Goal: Task Accomplishment & Management: Complete application form

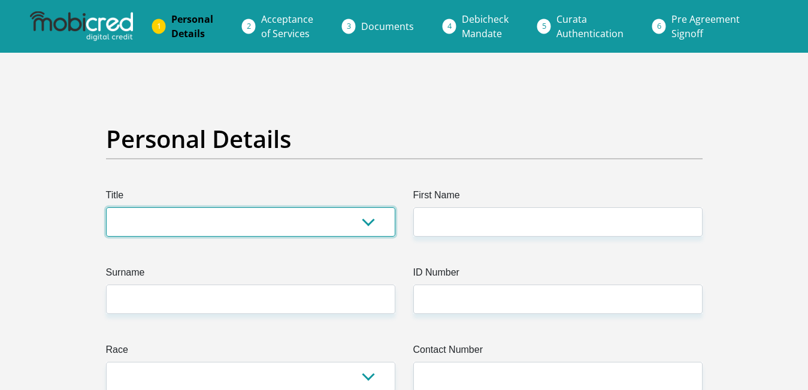
drag, startPoint x: 235, startPoint y: 219, endPoint x: 368, endPoint y: 220, distance: 133.0
click at [368, 220] on select "Mr Ms Mrs Dr Other" at bounding box center [250, 221] width 289 height 29
select select "Mr"
click option "Mr" at bounding box center [0, 0] width 0 height 0
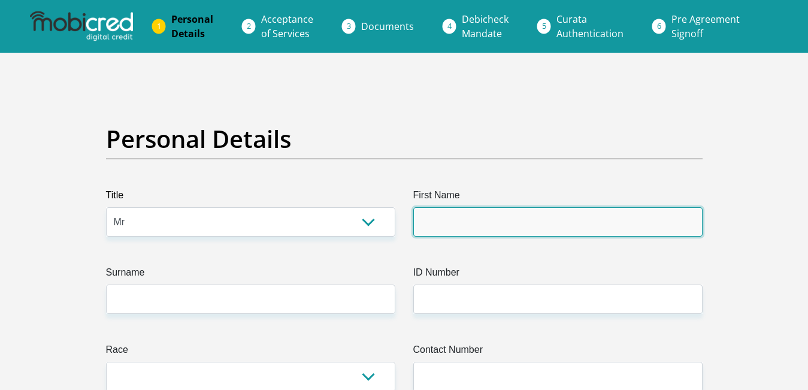
click at [462, 223] on input "First Name" at bounding box center [557, 221] width 289 height 29
type input "Mpumelelo"
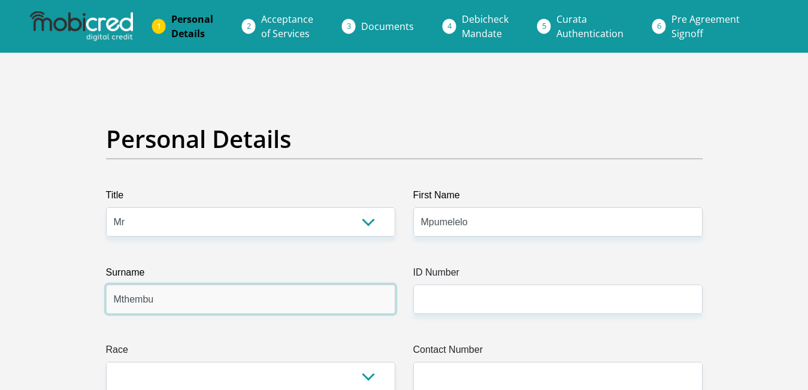
type input "Mthembu"
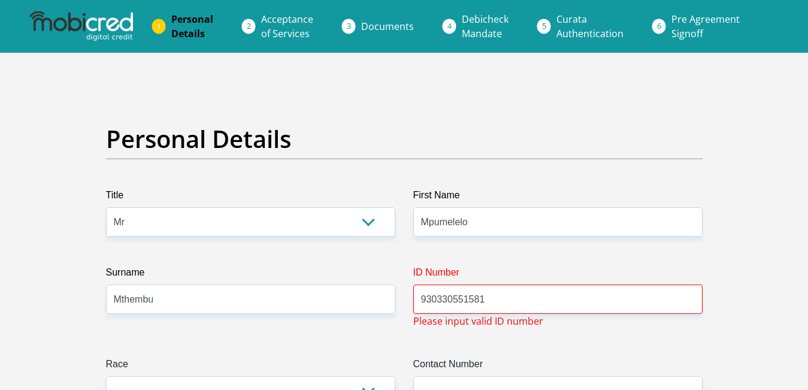
drag, startPoint x: 497, startPoint y: 297, endPoint x: 404, endPoint y: 315, distance: 94.5
click at [413, 314] on input "930330551581" at bounding box center [557, 299] width 289 height 29
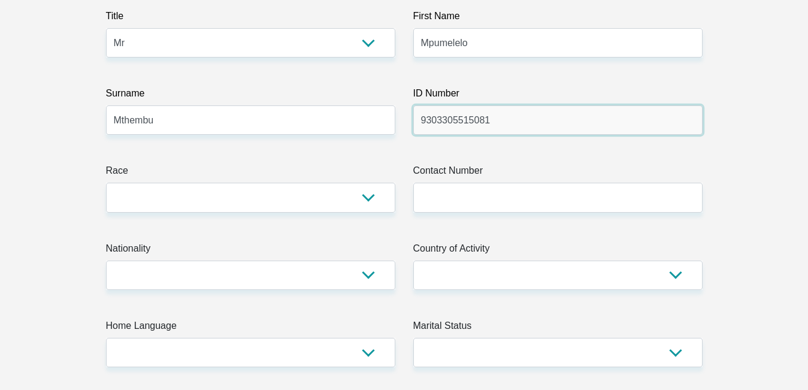
scroll to position [183, 0]
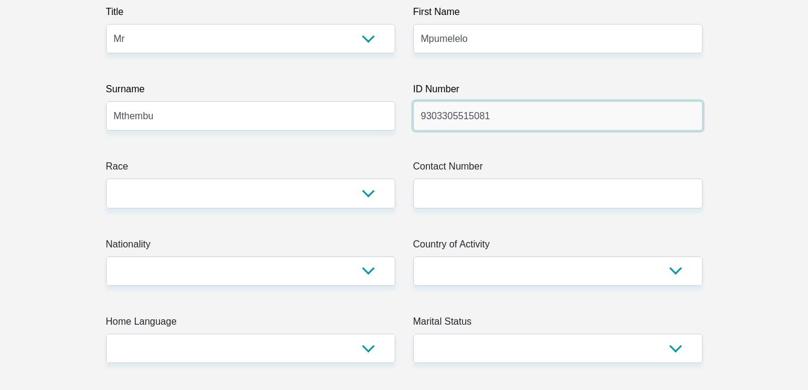
type input "9303305515081"
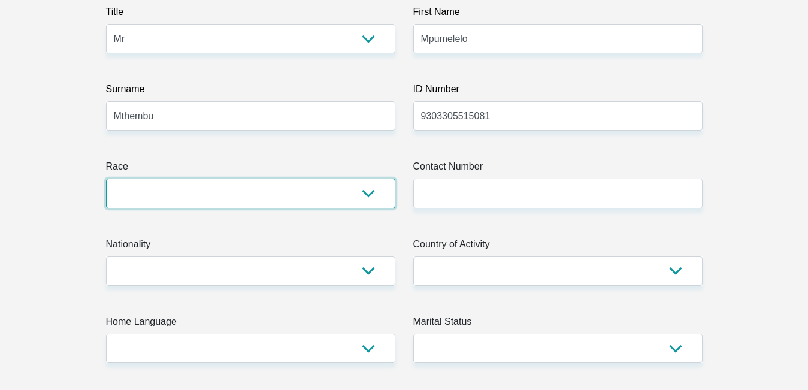
select select "1"
click option "Black" at bounding box center [0, 0] width 0 height 0
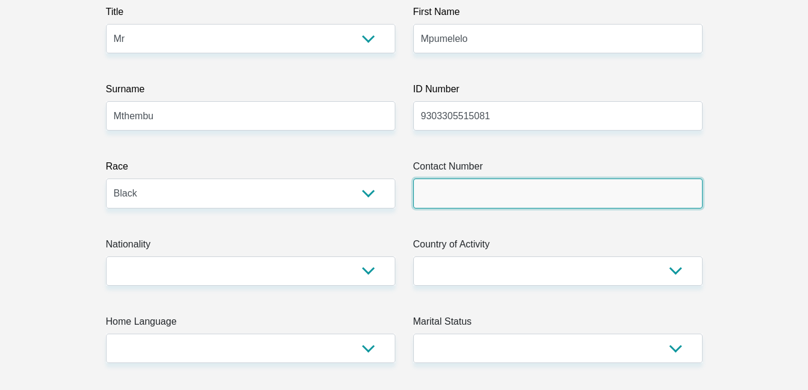
click at [454, 190] on input "Contact Number" at bounding box center [557, 193] width 289 height 29
type input "0788231013"
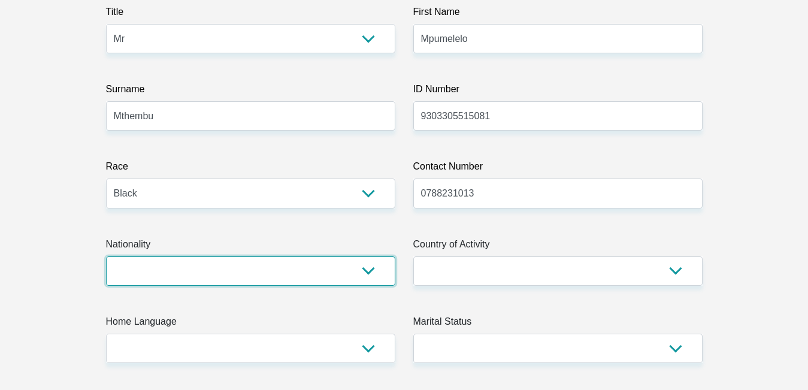
select select "ZAF"
click option "South Africa" at bounding box center [0, 0] width 0 height 0
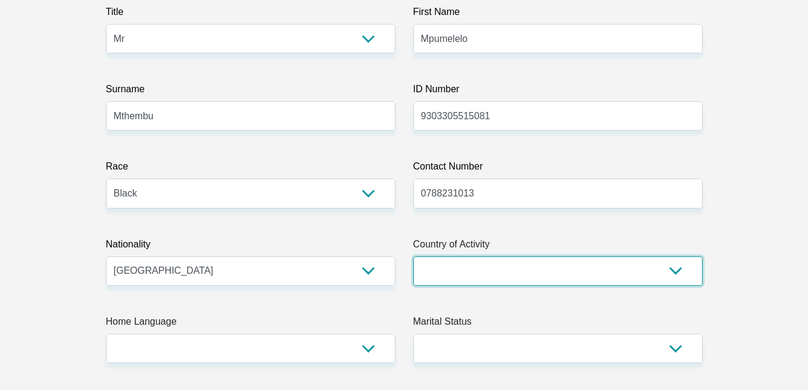
select select "ZAF"
click option "South Africa" at bounding box center [0, 0] width 0 height 0
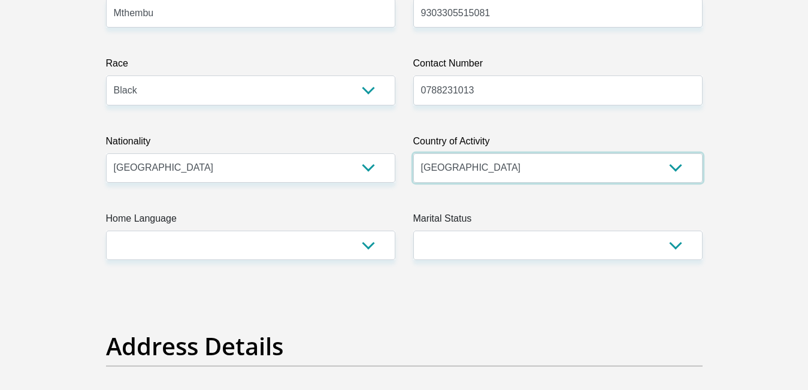
scroll to position [306, 0]
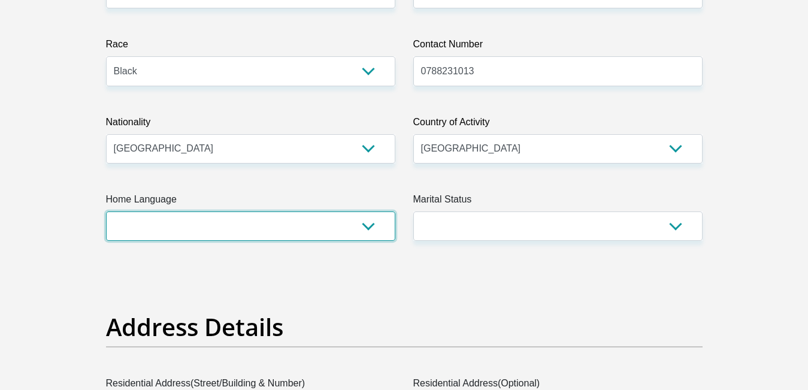
select select "zul"
click option "Zulu" at bounding box center [0, 0] width 0 height 0
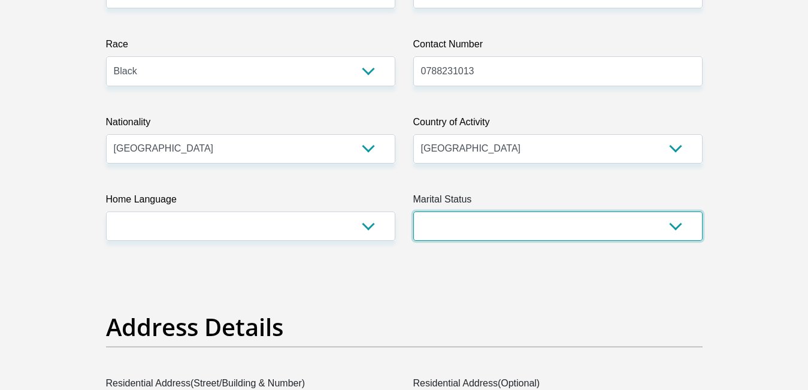
click at [413, 212] on select "Married ANC Single Divorced Widowed Married COP or Customary Law" at bounding box center [557, 226] width 289 height 29
select select "2"
click option "Single" at bounding box center [0, 0] width 0 height 0
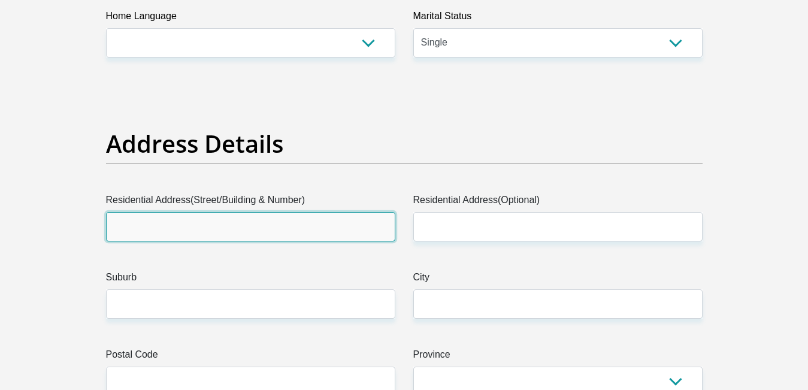
click at [202, 228] on input "Residential Address(Street/Building & Number)" at bounding box center [250, 226] width 289 height 29
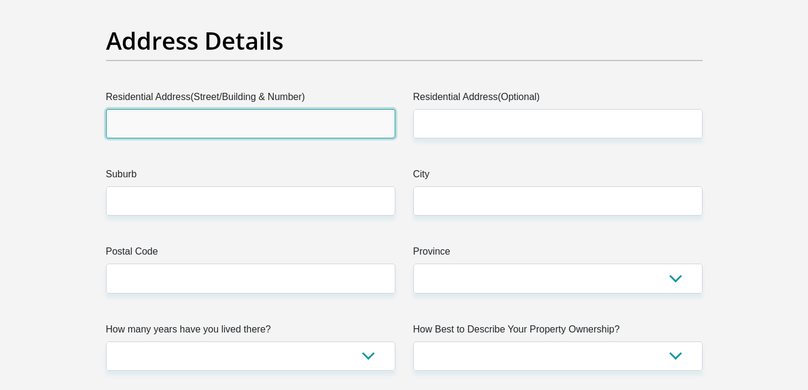
scroll to position [611, 0]
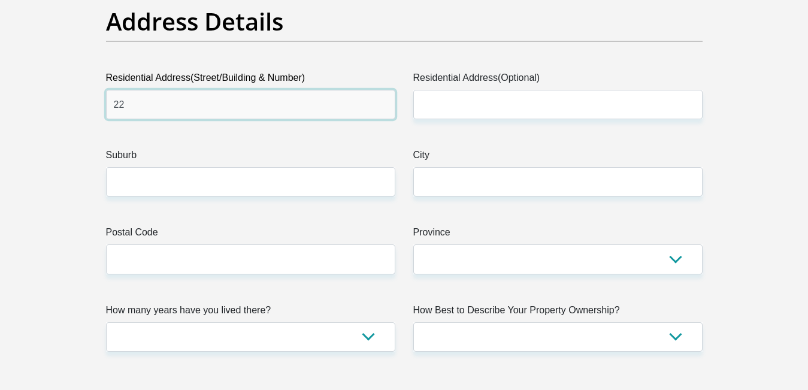
type input "22"
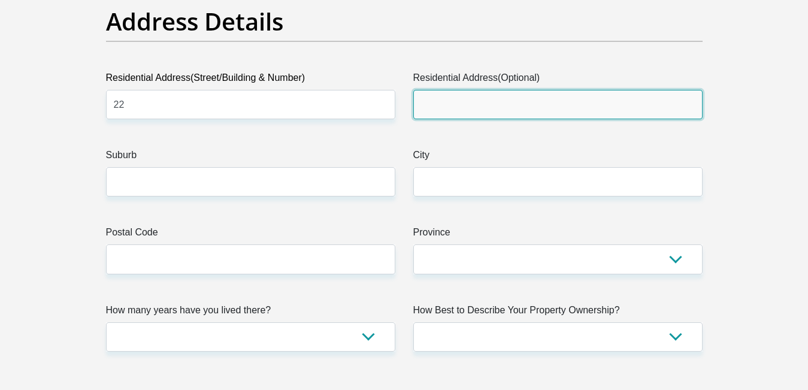
type input "n"
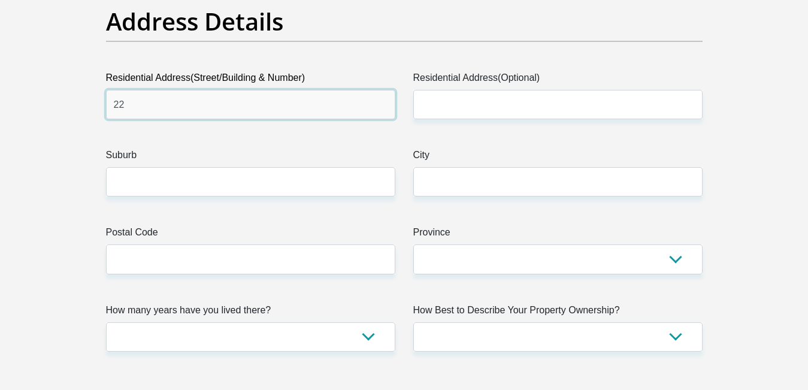
click at [137, 111] on input "22" at bounding box center [250, 104] width 289 height 29
type input "22 Nola Avenue"
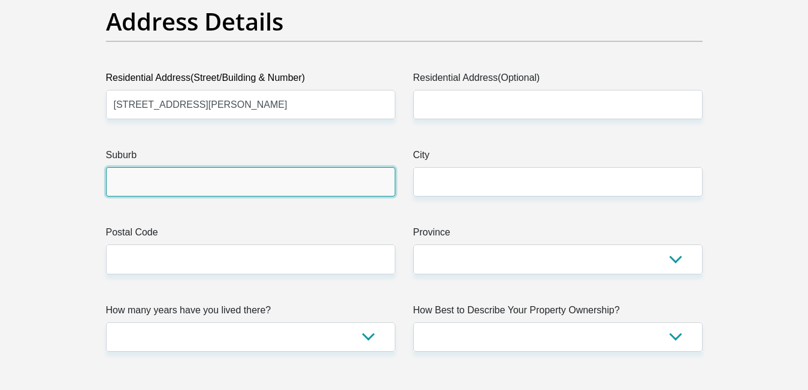
click at [164, 183] on input "Suburb" at bounding box center [250, 181] width 289 height 29
type input "Buccleuch"
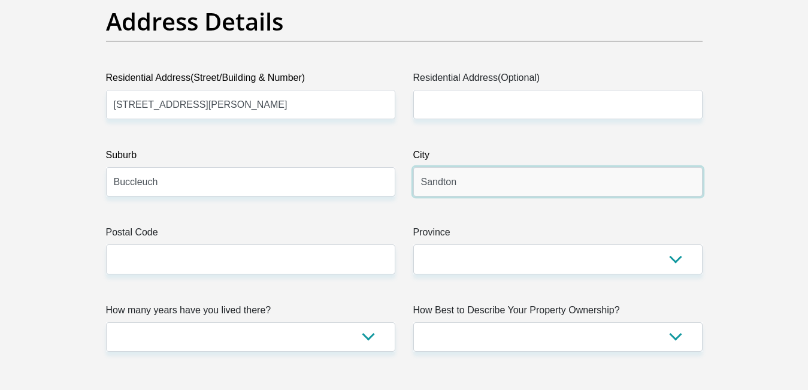
type input "Sandton"
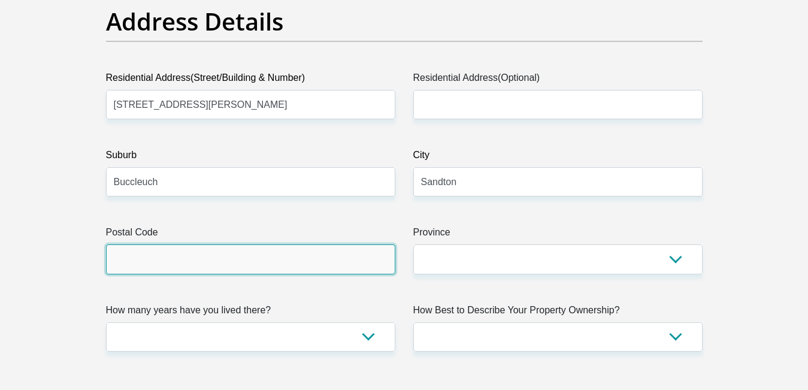
click at [191, 253] on input "Postal Code" at bounding box center [250, 258] width 289 height 29
type input "2090"
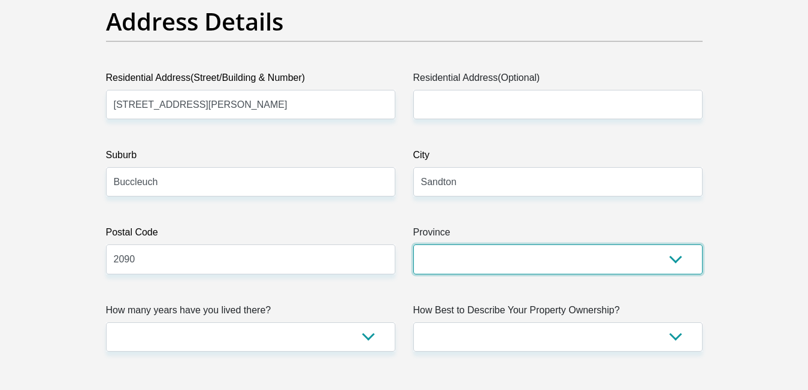
click at [413, 244] on select "Eastern Cape Free State Gauteng KwaZulu-Natal Limpopo Mpumalanga Northern Cape …" at bounding box center [557, 258] width 289 height 29
select select "Gauteng"
click option "Gauteng" at bounding box center [0, 0] width 0 height 0
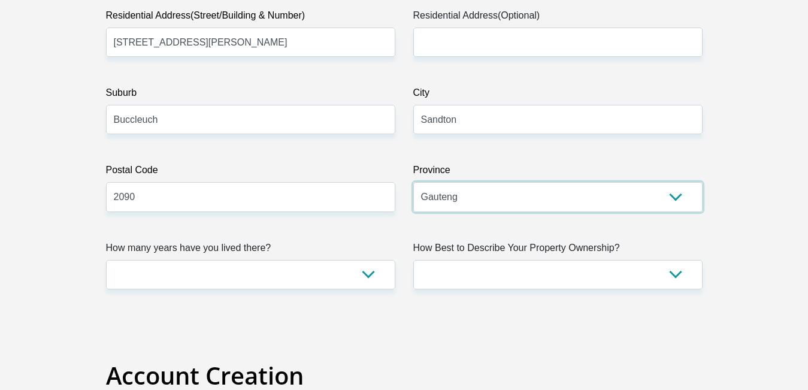
scroll to position [733, 0]
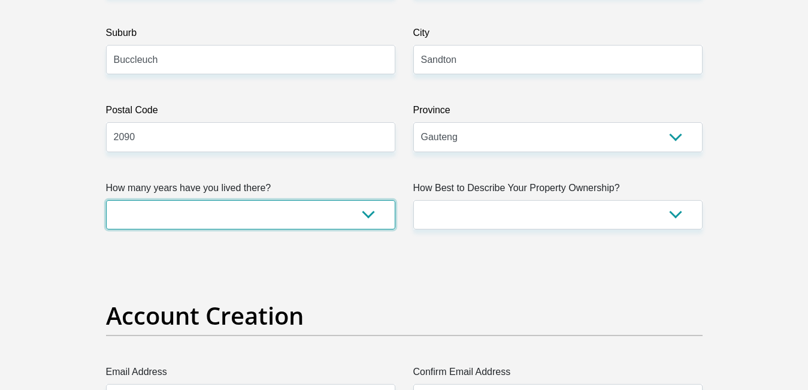
click at [106, 200] on select "less than 1 year 1-3 years 3-5 years 5+ years" at bounding box center [250, 214] width 289 height 29
select select "4"
click option "3-5 years" at bounding box center [0, 0] width 0 height 0
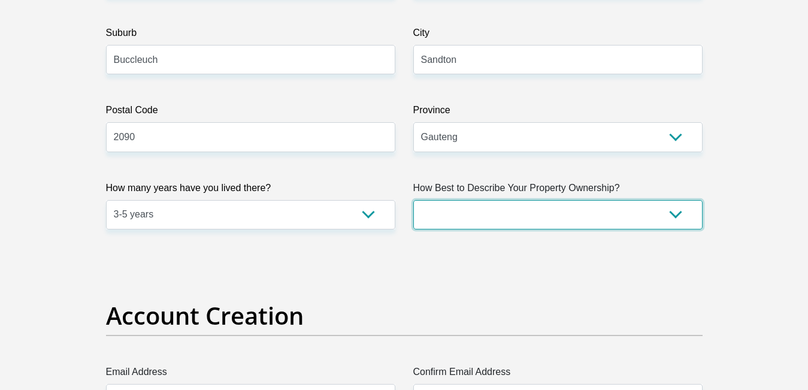
click at [413, 200] on select "Owned Rented Family Owned Company Dwelling" at bounding box center [557, 214] width 289 height 29
select select "Rented"
click option "Rented" at bounding box center [0, 0] width 0 height 0
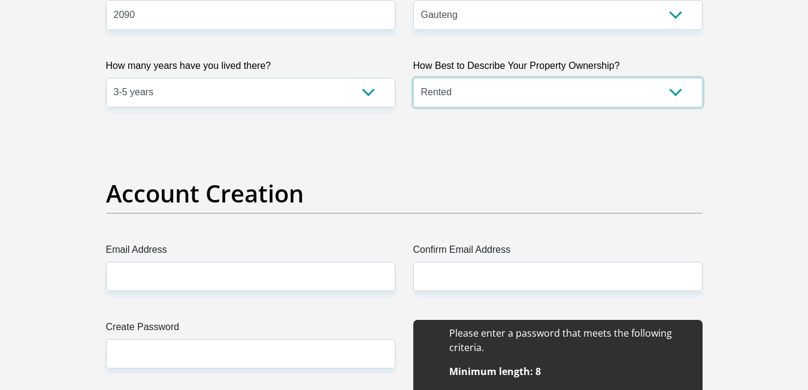
scroll to position [917, 0]
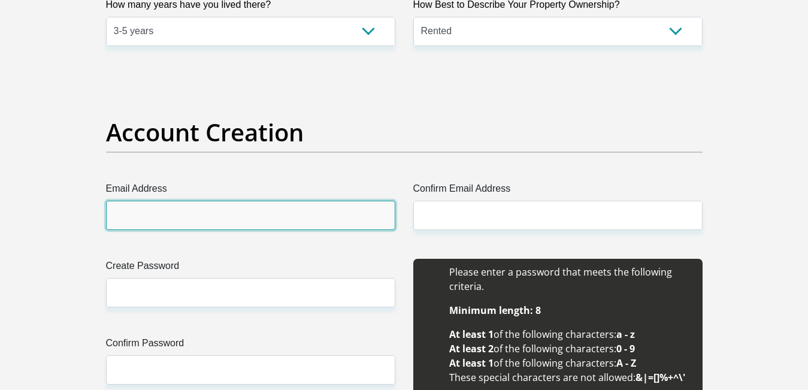
click at [216, 219] on input "Email Address" at bounding box center [250, 215] width 289 height 29
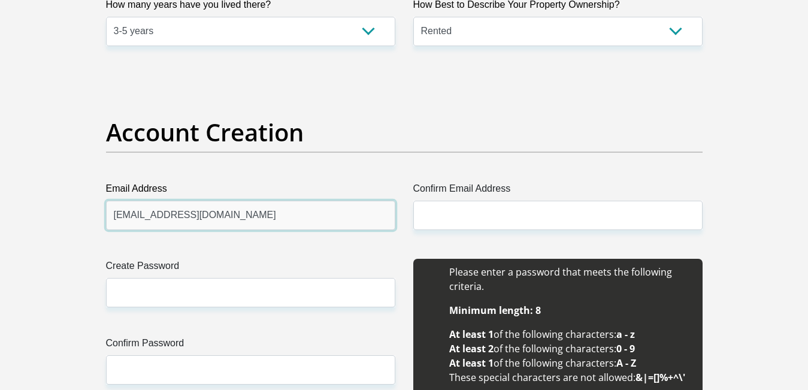
type input "mpumelelo.mthembu10@gmail.com"
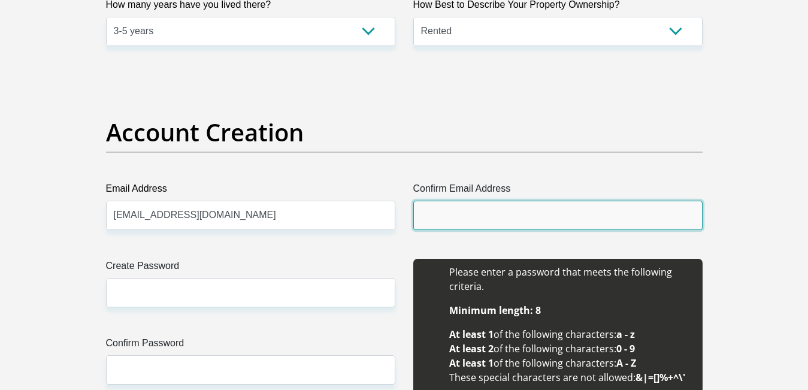
click at [466, 215] on input "Confirm Email Address" at bounding box center [557, 215] width 289 height 29
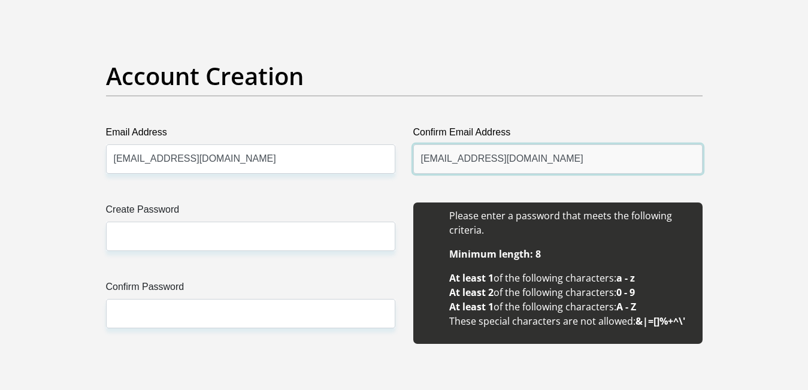
scroll to position [978, 0]
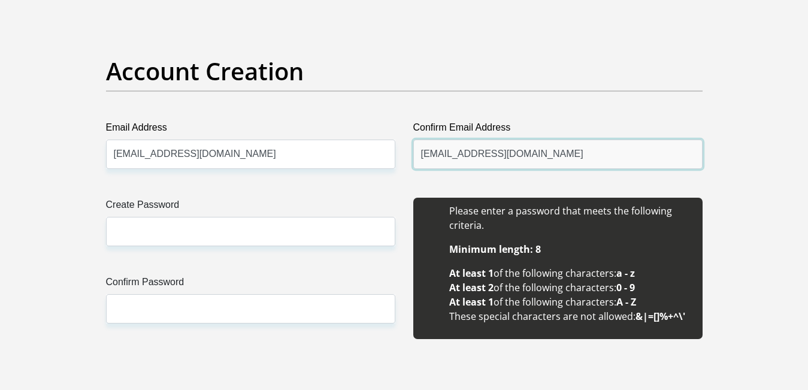
type input "mpumelelo.mthembu10@gmail.com"
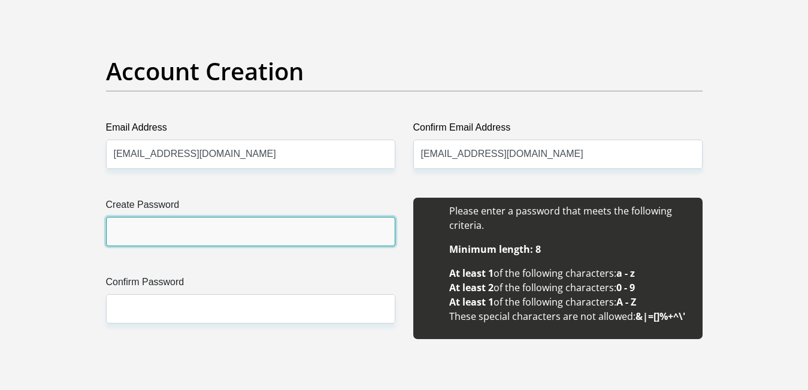
click at [210, 239] on input "Create Password" at bounding box center [250, 231] width 289 height 29
type input "Mpumelelo44262#"
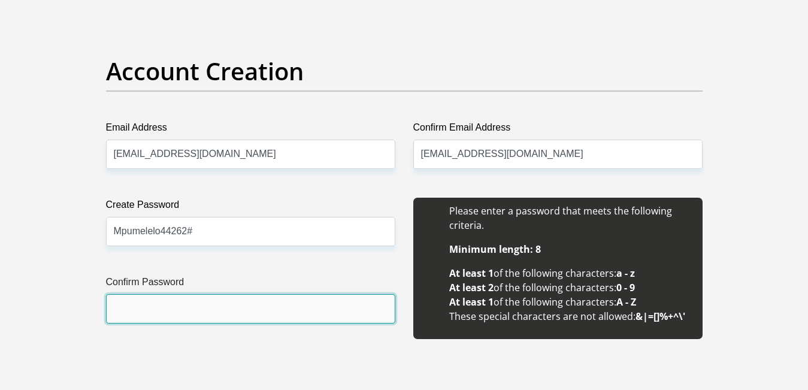
click at [152, 308] on input "Confirm Password" at bounding box center [250, 308] width 289 height 29
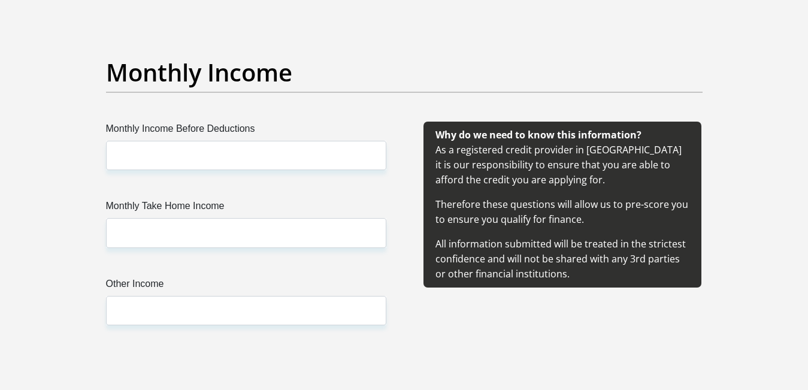
scroll to position [1345, 0]
type input "Mpumelelo44262#"
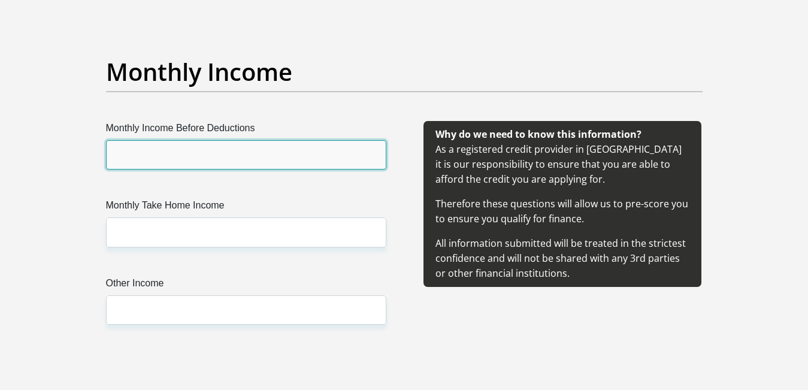
click at [226, 154] on input "Monthly Income Before Deductions" at bounding box center [246, 154] width 280 height 29
type input "18440"
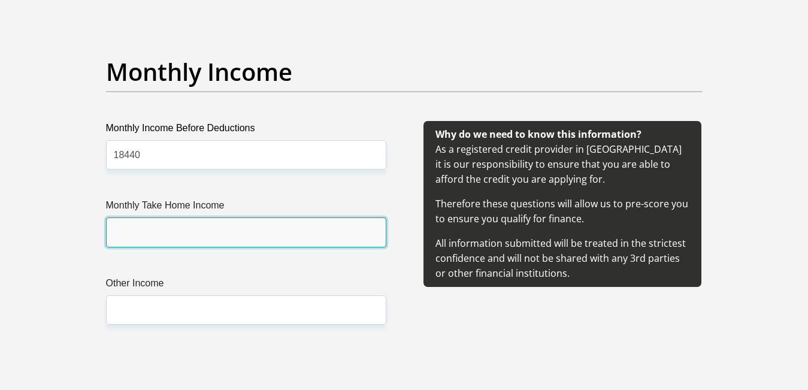
click at [185, 235] on input "Monthly Take Home Income" at bounding box center [246, 231] width 280 height 29
type input "16380"
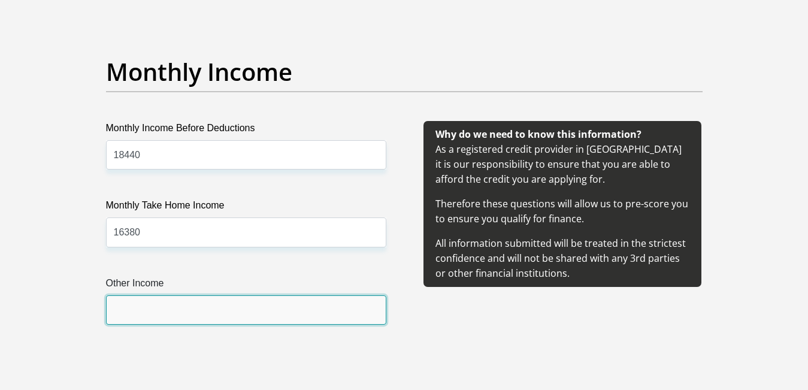
click at [189, 317] on input "Other Income" at bounding box center [246, 309] width 280 height 29
type input "1500"
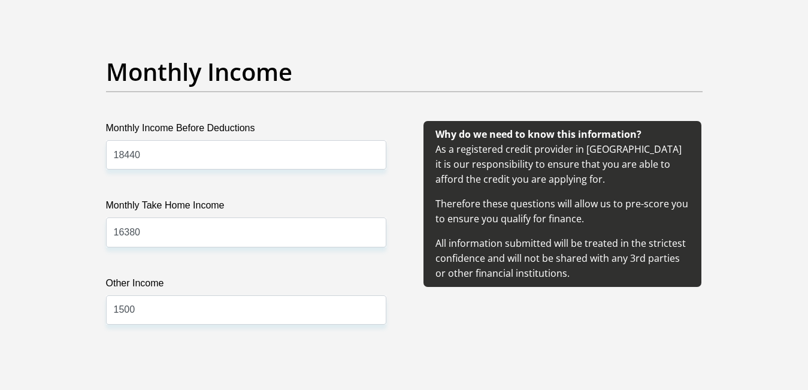
click at [403, 322] on div "Monthly Income Before Deductions 18440 Monthly Take Home Income 16380 Other Inc…" at bounding box center [246, 237] width 316 height 232
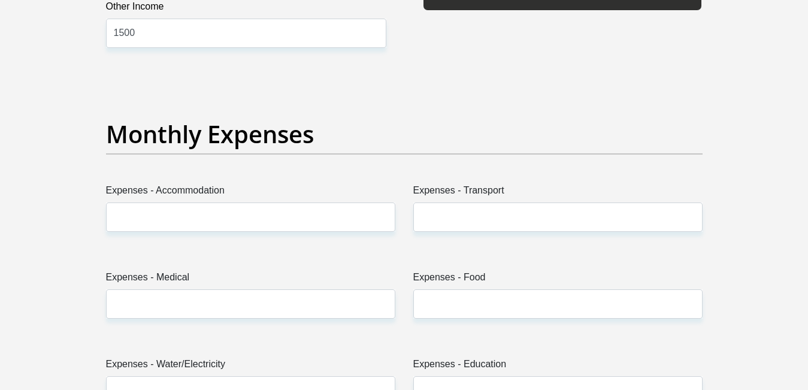
scroll to position [1650, 0]
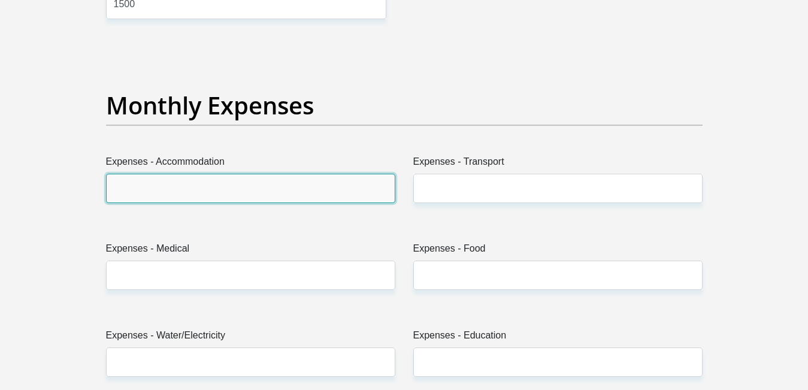
click at [134, 195] on input "Expenses - Accommodation" at bounding box center [250, 188] width 289 height 29
type input "4200"
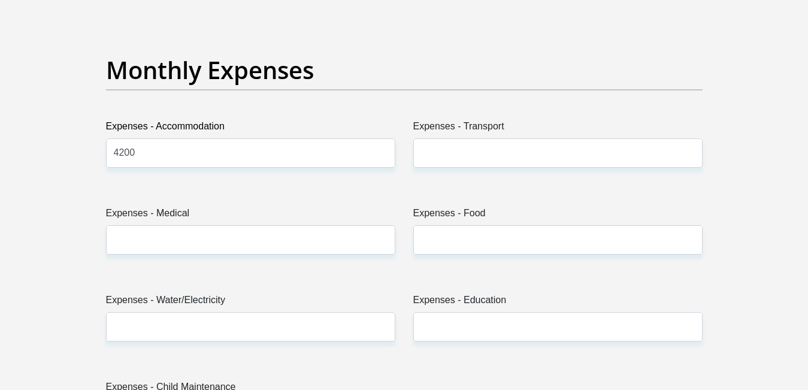
scroll to position [1711, 0]
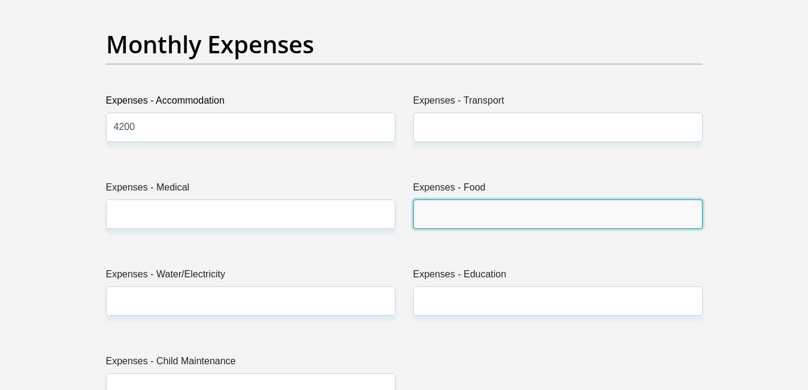
click at [439, 219] on input "Expenses - Food" at bounding box center [557, 214] width 289 height 29
type input "2000"
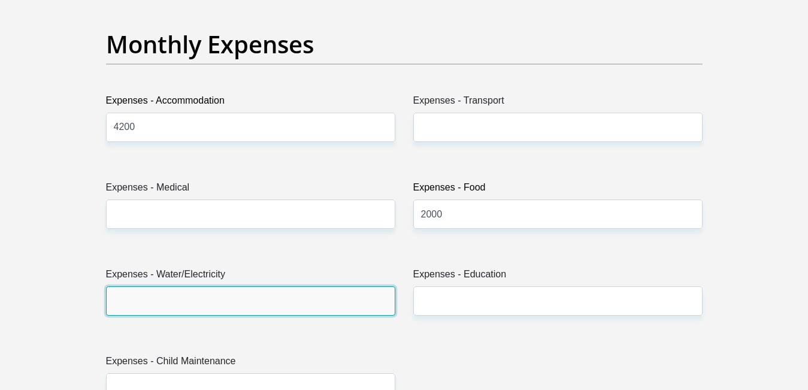
click at [138, 297] on input "Expenses - Water/Electricity" at bounding box center [250, 300] width 289 height 29
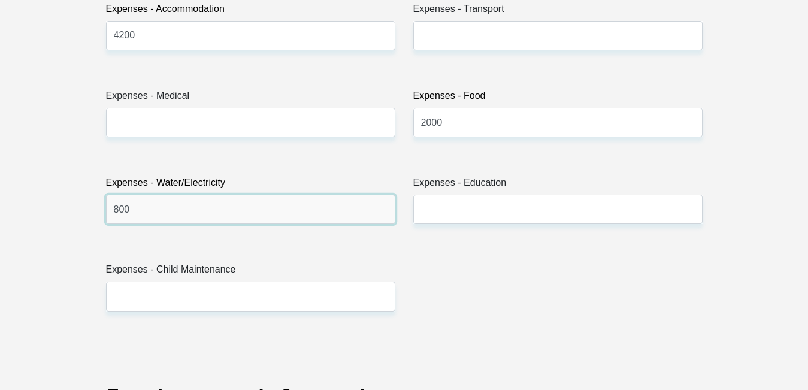
scroll to position [1772, 0]
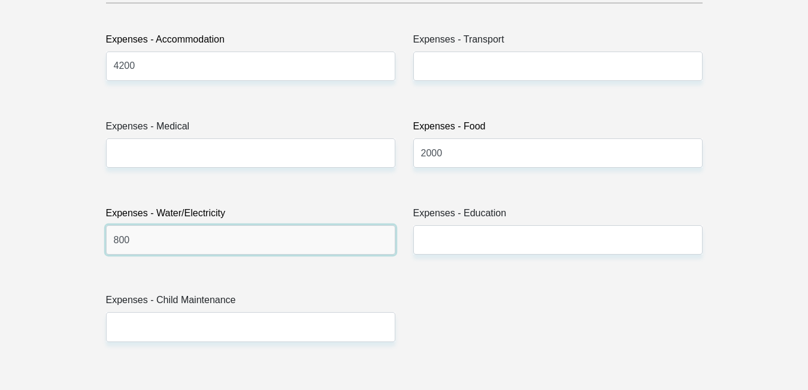
type input "800"
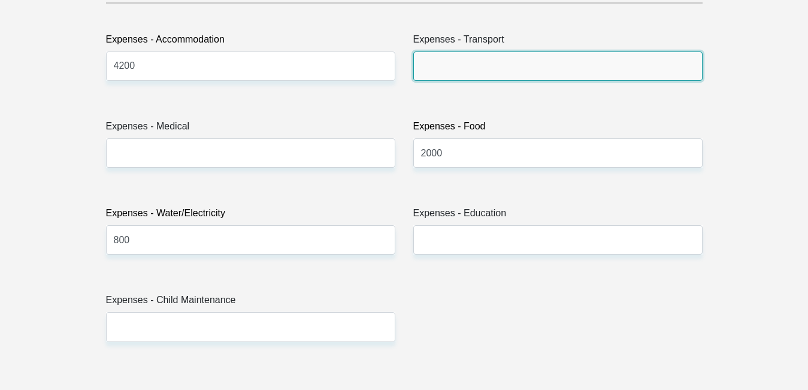
click at [469, 72] on input "Expenses - Transport" at bounding box center [557, 66] width 289 height 29
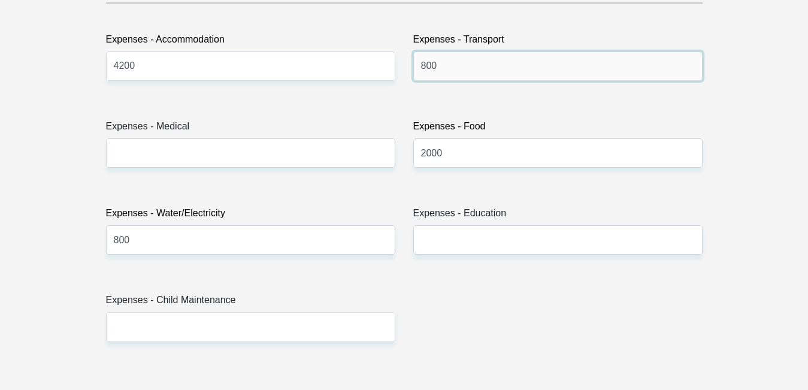
type input "800"
click at [401, 180] on div "Title Mr Ms Mrs Dr Other First Name Mpumelelo Surname Mthembu ID Number 9303305…" at bounding box center [404, 365] width 615 height 3899
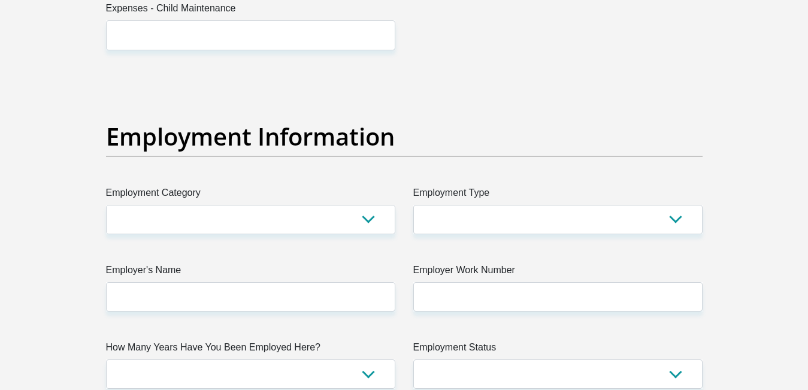
scroll to position [2078, 0]
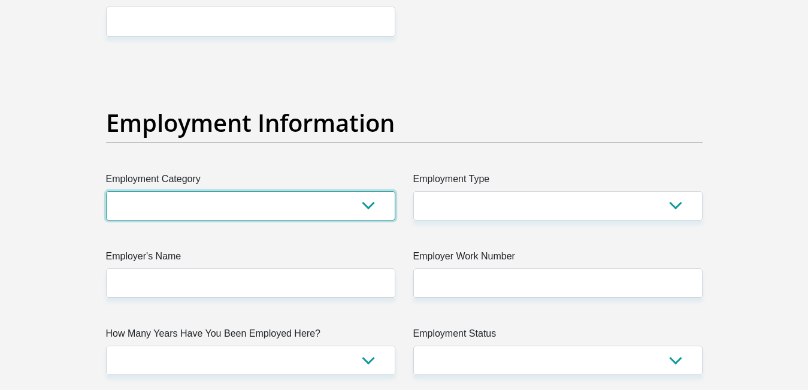
click at [106, 191] on select "AGRICULTURE ALCOHOL & TOBACCO CONSTRUCTION MATERIALS METALLURGY EQUIPMENT FOR R…" at bounding box center [250, 205] width 289 height 29
click option "SPECIALIZED CONTRACTORS" at bounding box center [0, 0] width 0 height 0
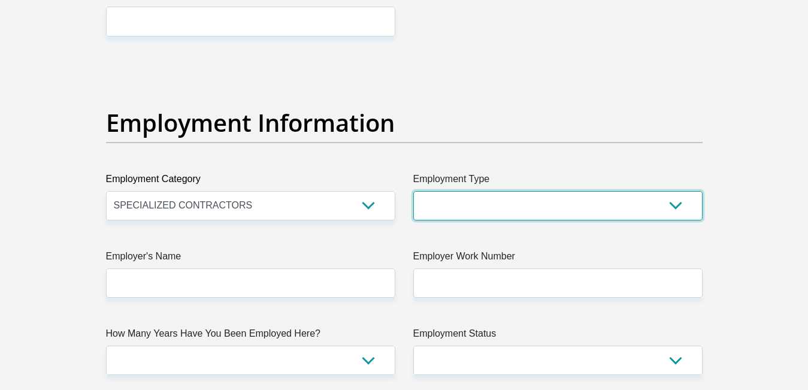
click at [413, 191] on select "College/Lecturer Craft Seller Creative Driver Executive Farmer Forces - Non Com…" at bounding box center [557, 205] width 289 height 29
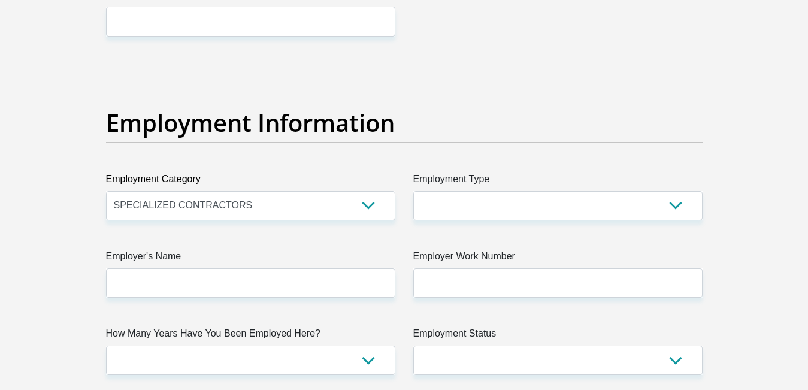
click at [410, 234] on div "Title Mr Ms Mrs Dr Other First Name Mpumelelo Surname Mthembu ID Number 9303305…" at bounding box center [404, 59] width 615 height 3899
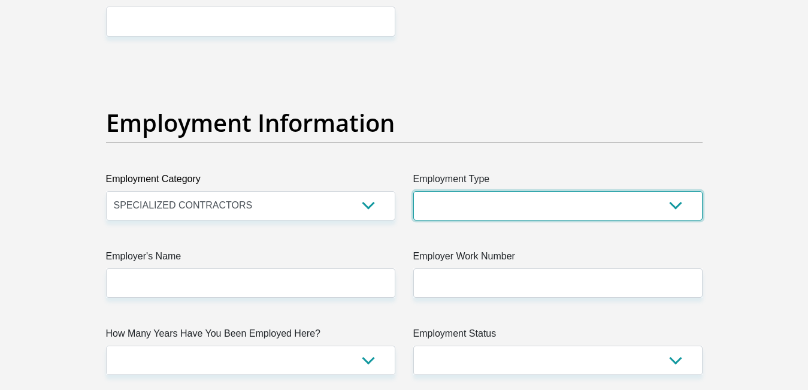
click at [413, 191] on select "College/Lecturer Craft Seller Creative Driver Executive Farmer Forces - Non Com…" at bounding box center [557, 205] width 289 height 29
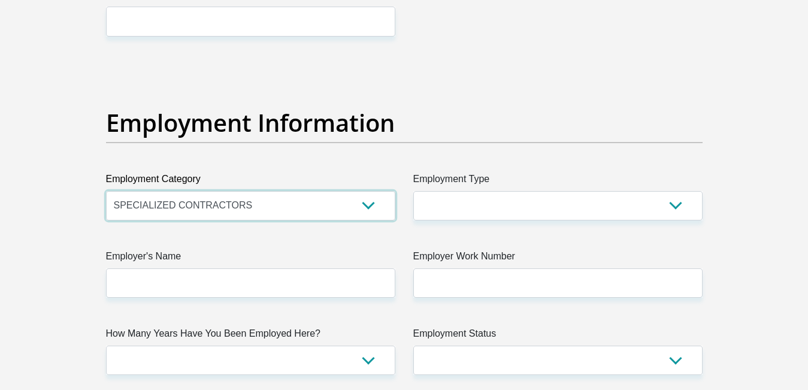
click at [106, 191] on select "AGRICULTURE ALCOHOL & TOBACCO CONSTRUCTION MATERIALS METALLURGY EQUIPMENT FOR R…" at bounding box center [250, 205] width 289 height 29
click option "ACCOUNTANTS" at bounding box center [0, 0] width 0 height 0
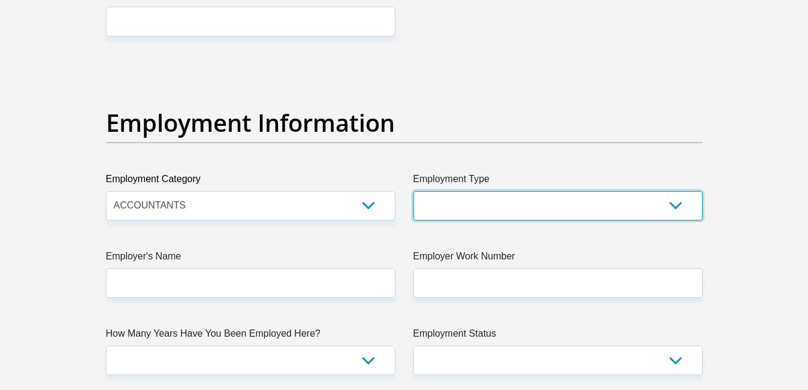
click at [413, 191] on select "College/Lecturer Craft Seller Creative Driver Executive Farmer Forces - Non Com…" at bounding box center [557, 205] width 289 height 29
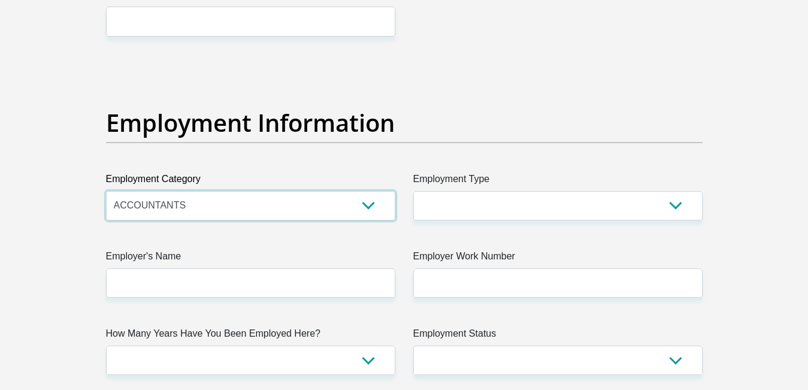
click at [106, 191] on select "AGRICULTURE ALCOHOL & TOBACCO CONSTRUCTION MATERIALS METALLURGY EQUIPMENT FOR R…" at bounding box center [250, 205] width 289 height 29
select select "9"
click option "SPECIALIZED CONTRACTORS" at bounding box center [0, 0] width 0 height 0
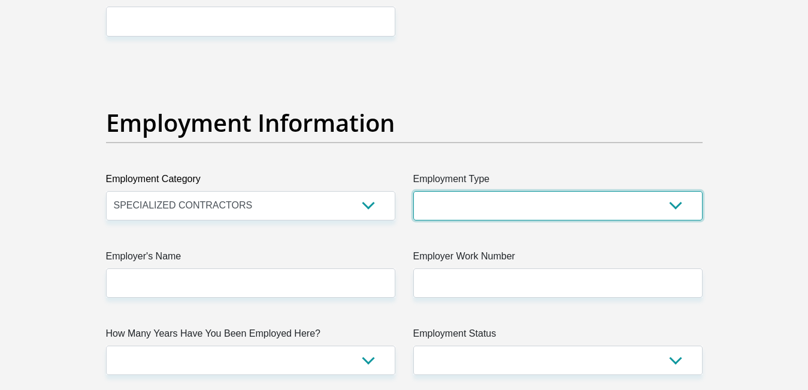
click at [413, 191] on select "College/Lecturer Craft Seller Creative Driver Executive Farmer Forces - Non Com…" at bounding box center [557, 205] width 289 height 29
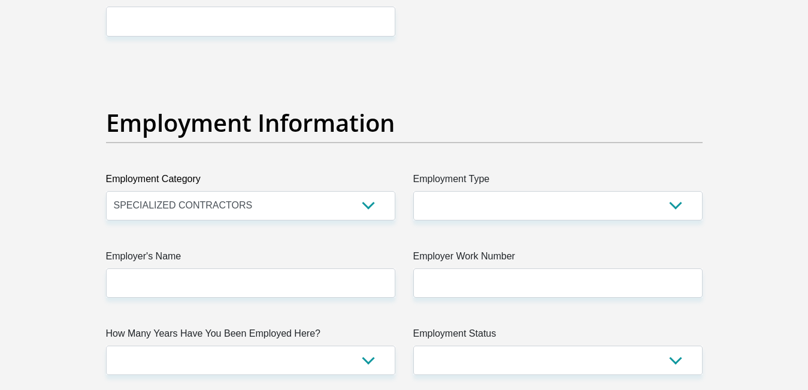
drag, startPoint x: 526, startPoint y: 198, endPoint x: 388, endPoint y: 161, distance: 142.6
click at [388, 161] on div "Employment Information" at bounding box center [404, 140] width 615 height 64
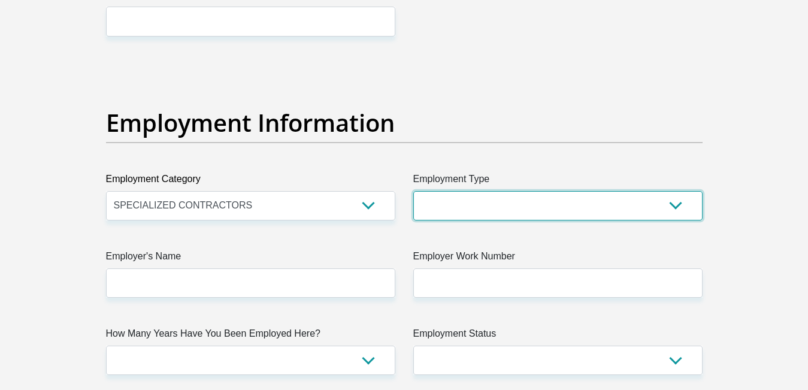
click at [413, 191] on select "College/Lecturer Craft Seller Creative Driver Executive Farmer Forces - Non Com…" at bounding box center [557, 205] width 289 height 29
select select "Licenced Professional"
click option "Licenced Professional" at bounding box center [0, 0] width 0 height 0
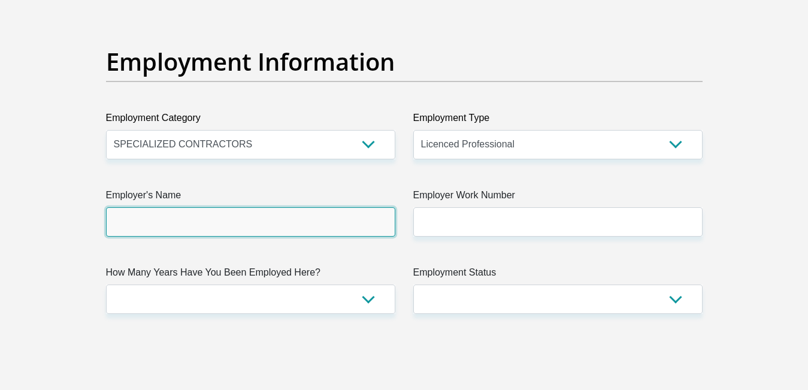
click at [218, 226] on input "Employer's Name" at bounding box center [250, 221] width 289 height 29
type input "IndaloSolutions"
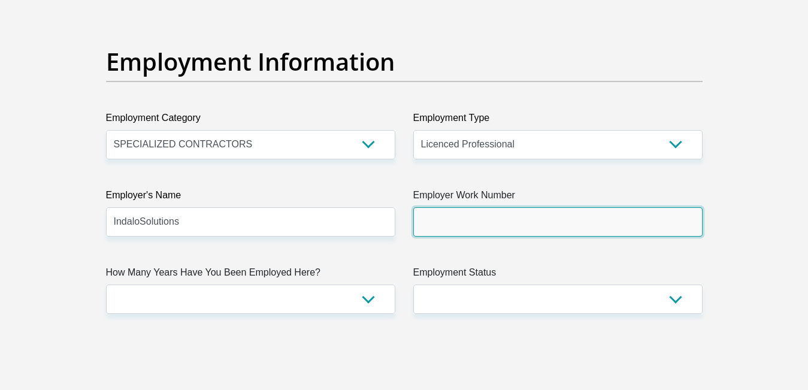
click at [469, 225] on input "Employer Work Number" at bounding box center [557, 221] width 289 height 29
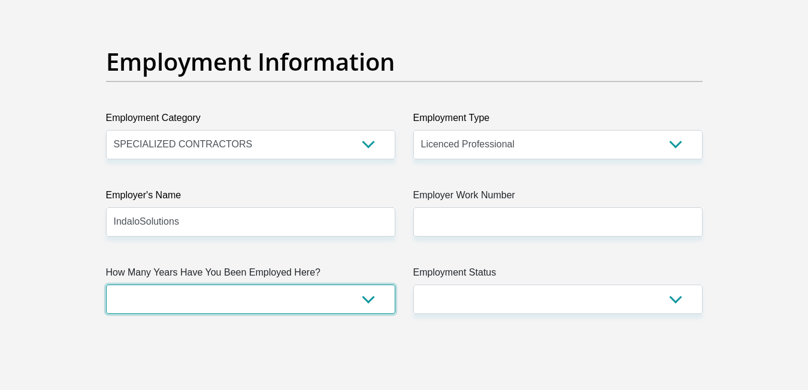
click at [106, 285] on select "less than 1 year 1-3 years 3-5 years 5+ years" at bounding box center [250, 299] width 289 height 29
select select "48"
click option "3-5 years" at bounding box center [0, 0] width 0 height 0
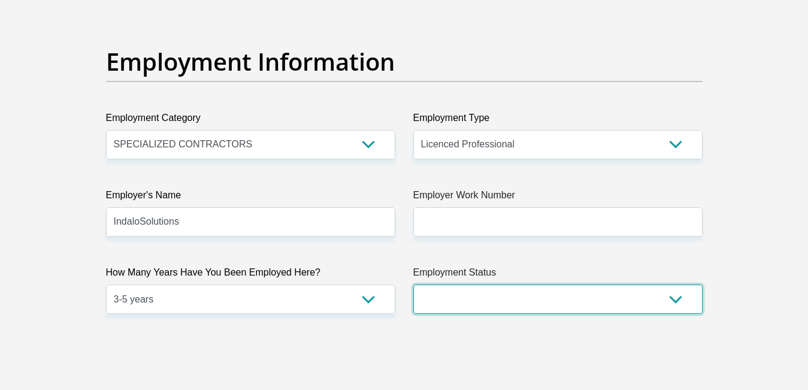
click at [413, 285] on select "Permanent/Full-time Part-time/Casual Contract Worker Self-Employed Housewife Re…" at bounding box center [557, 299] width 289 height 29
select select "1"
click option "Permanent/Full-time" at bounding box center [0, 0] width 0 height 0
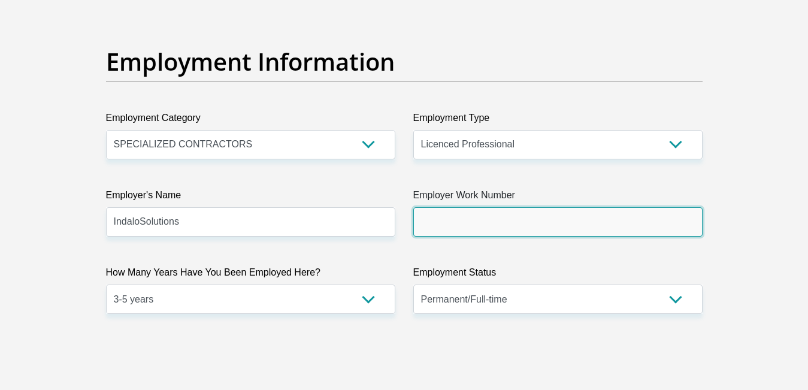
click at [494, 229] on input "Employer Work Number" at bounding box center [557, 221] width 289 height 29
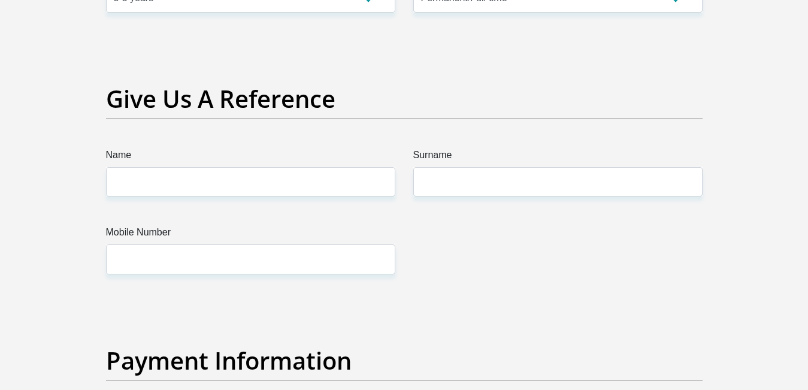
scroll to position [2445, 0]
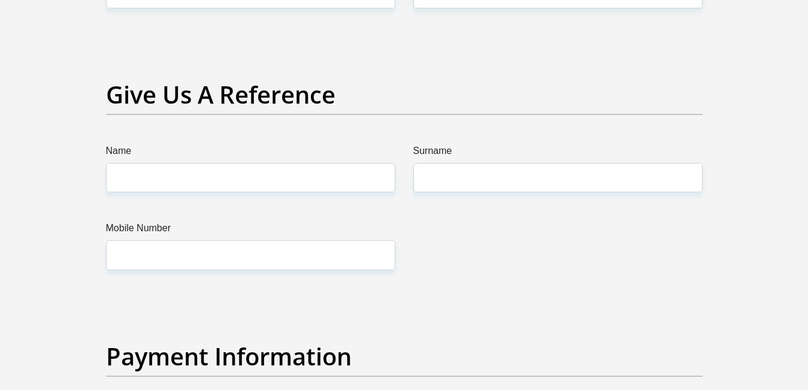
type input "0846471258"
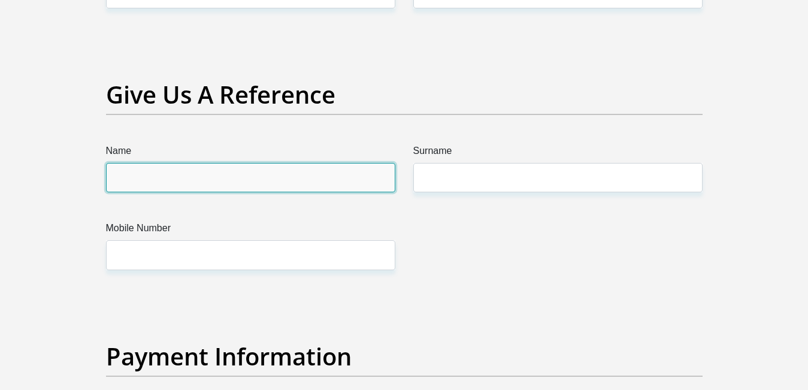
click at [241, 185] on input "Name" at bounding box center [250, 177] width 289 height 29
type input "Ayabonga"
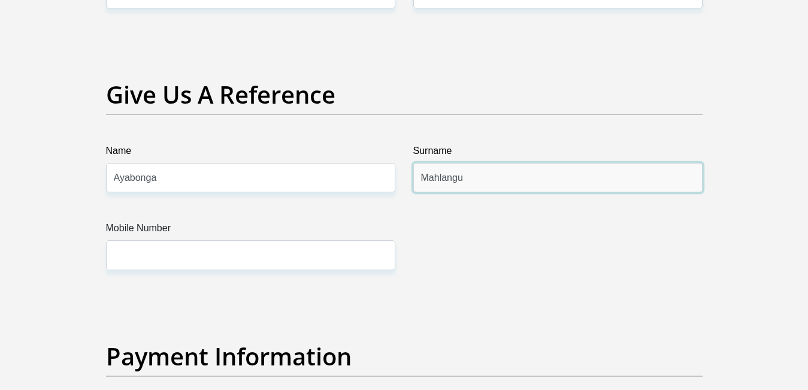
type input "Mahlangu"
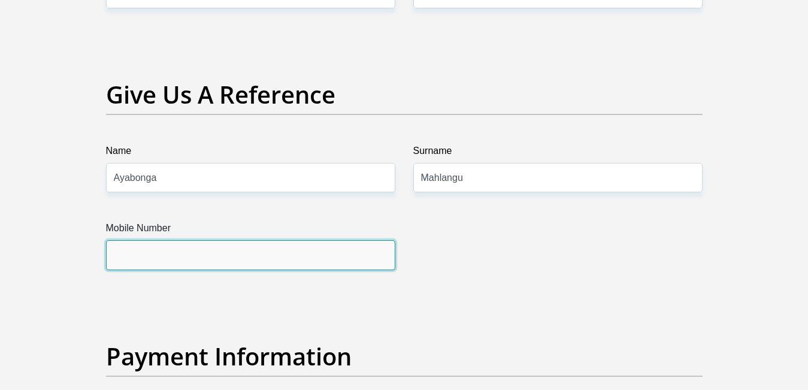
click at [138, 261] on input "Mobile Number" at bounding box center [250, 254] width 289 height 29
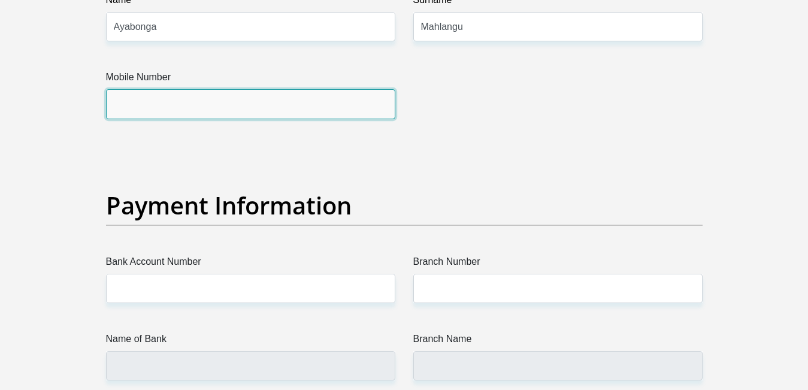
scroll to position [2567, 0]
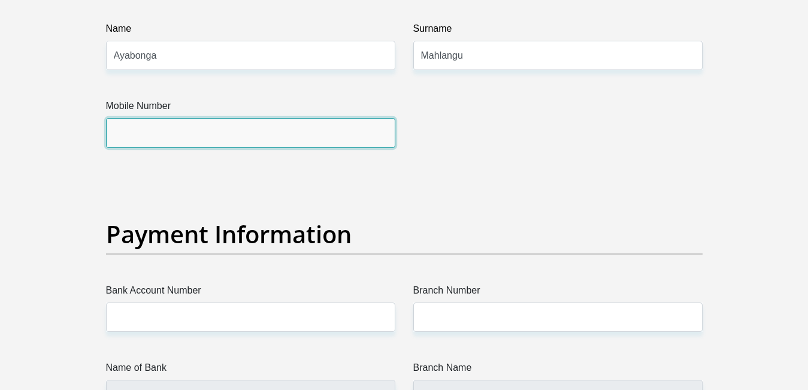
click at [159, 137] on input "Mobile Number" at bounding box center [250, 132] width 289 height 29
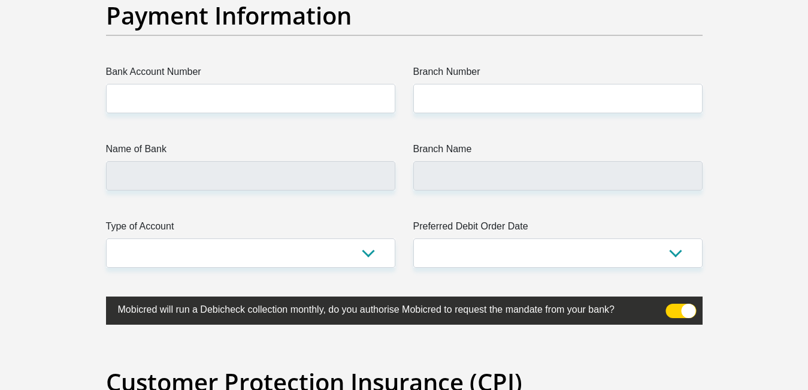
scroll to position [2811, 0]
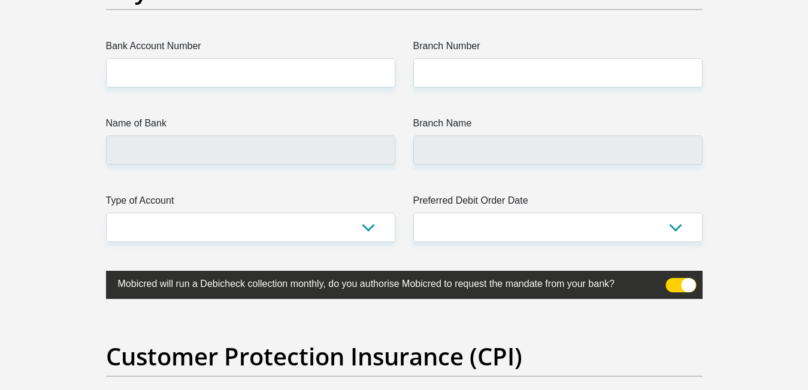
type input "0840978795"
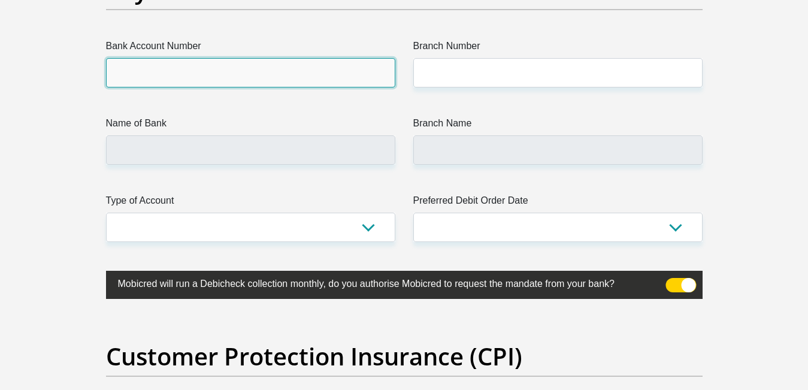
click at [289, 76] on input "Bank Account Number" at bounding box center [250, 72] width 289 height 29
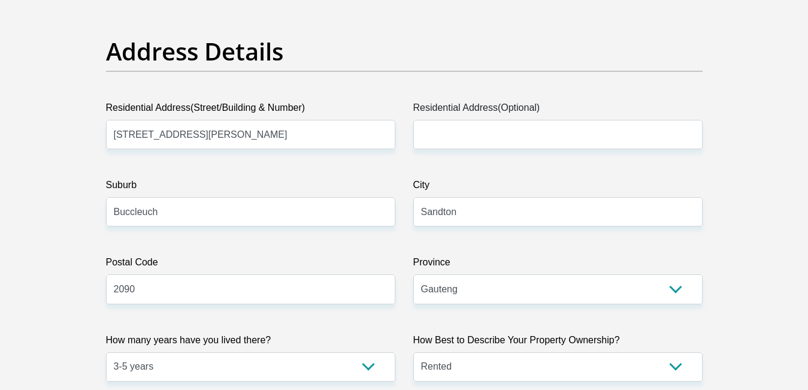
scroll to position [611, 0]
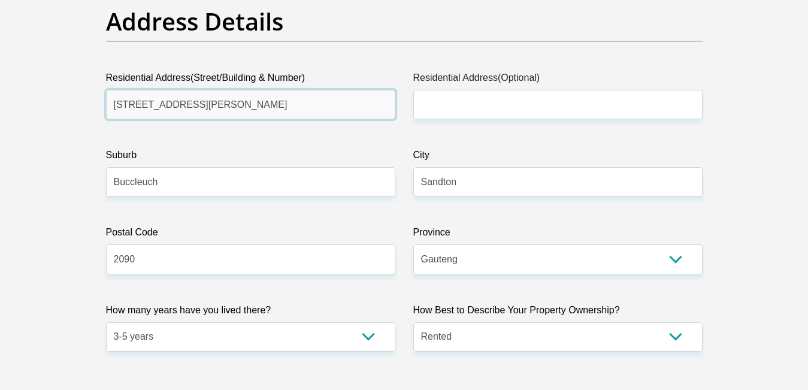
drag, startPoint x: 194, startPoint y: 109, endPoint x: 50, endPoint y: 122, distance: 144.4
click at [106, 119] on input "22 Nola Avenue" at bounding box center [250, 104] width 289 height 29
type input "1805 Nigeria Street"
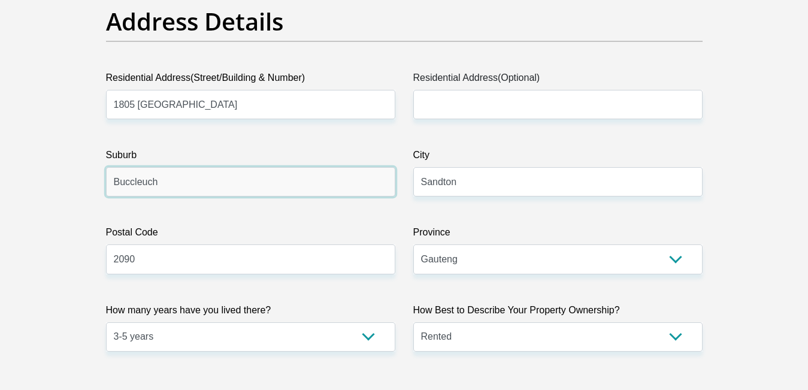
drag, startPoint x: 182, startPoint y: 182, endPoint x: 80, endPoint y: 179, distance: 101.9
click at [106, 179] on input "Buccleuch" at bounding box center [250, 181] width 289 height 29
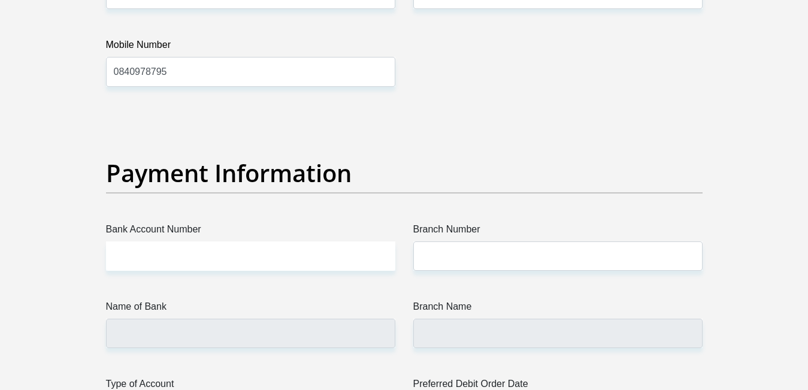
scroll to position [2689, 0]
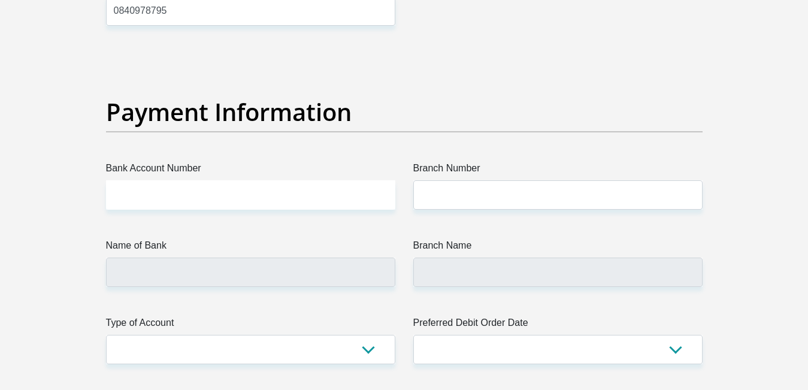
type input "Far East Bank"
click at [170, 201] on input "Bank Account Number" at bounding box center [250, 194] width 289 height 29
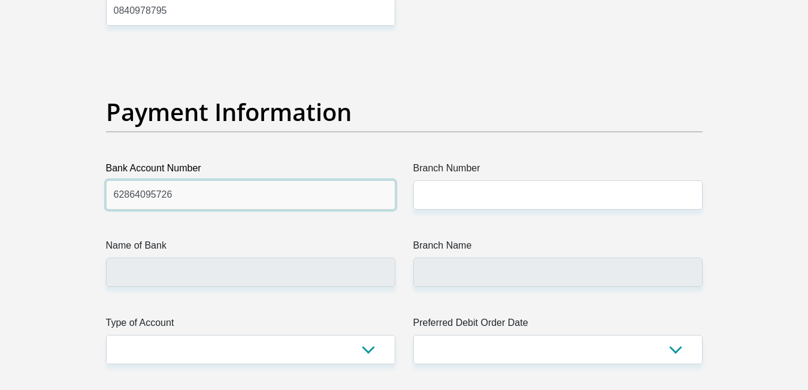
type input "62864095726"
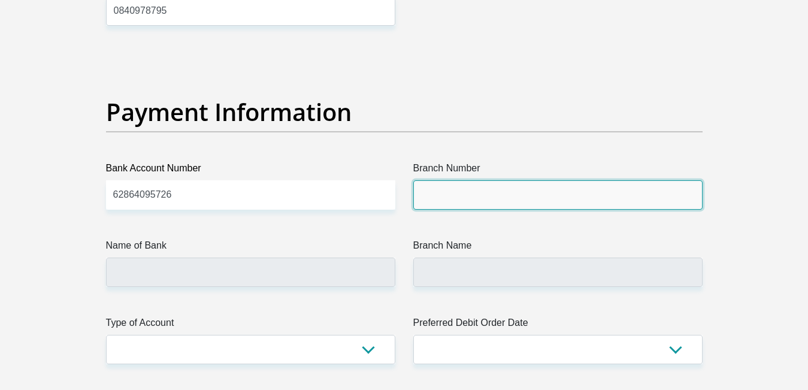
click at [445, 194] on input "Branch Number" at bounding box center [557, 194] width 289 height 29
click at [451, 191] on input "Branch Number" at bounding box center [557, 194] width 289 height 29
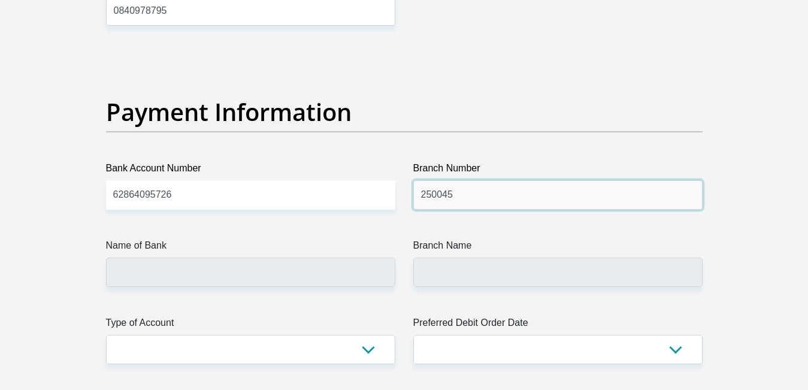
type input "250045"
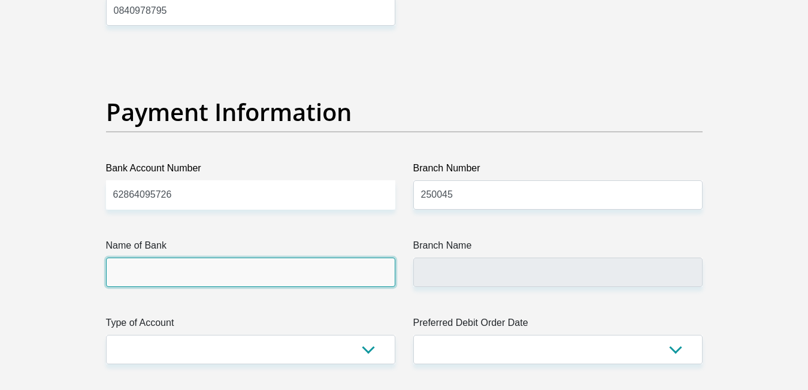
click at [291, 269] on input "Name of Bank" at bounding box center [250, 272] width 289 height 29
type input "FIRSTRAND BANK"
type input "ALEXANDRA"
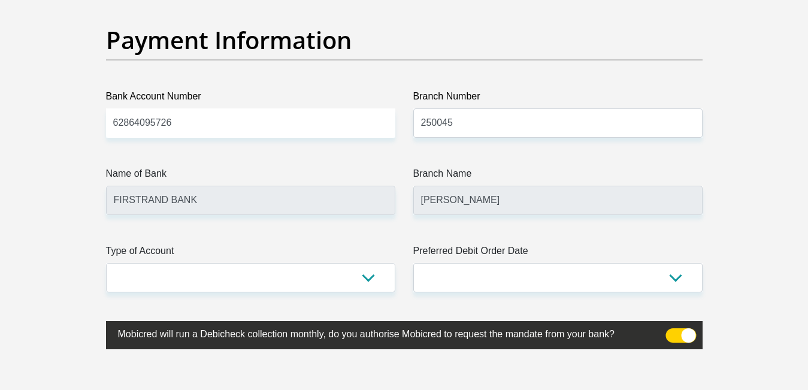
scroll to position [2811, 0]
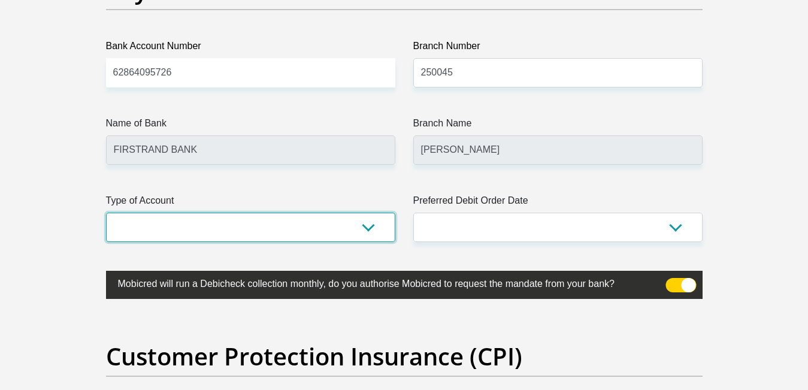
click at [106, 213] on select "Cheque Savings" at bounding box center [250, 227] width 289 height 29
select select "CUR"
click option "Cheque" at bounding box center [0, 0] width 0 height 0
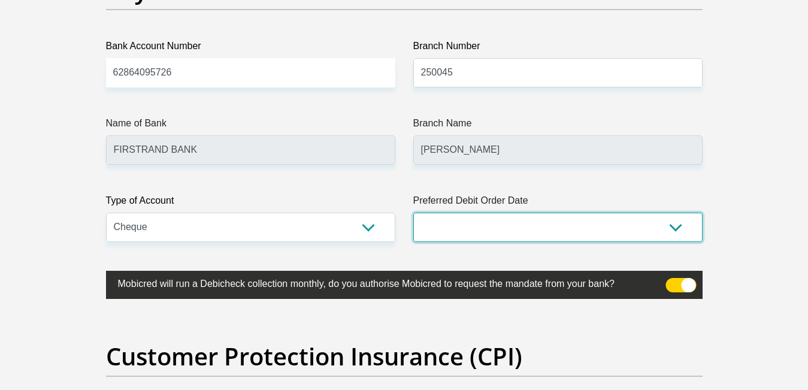
click at [413, 213] on select "1st 2nd 3rd 4th 5th 7th 18th 19th 20th 21st 22nd 23rd 24th 25th 26th 27th 28th …" at bounding box center [557, 227] width 289 height 29
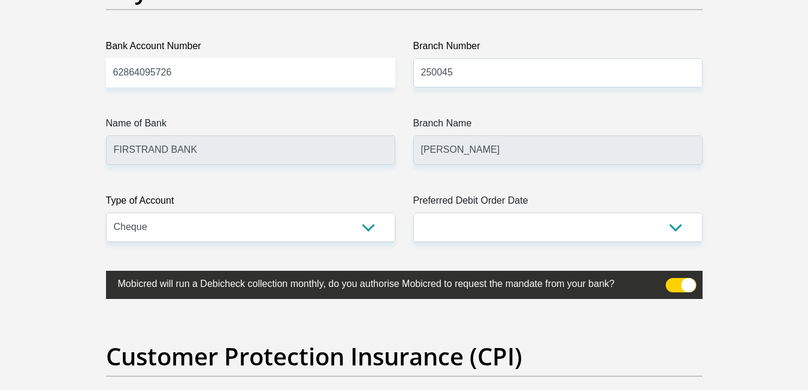
click at [397, 196] on div "Type of Account Cheque Savings" at bounding box center [250, 218] width 307 height 49
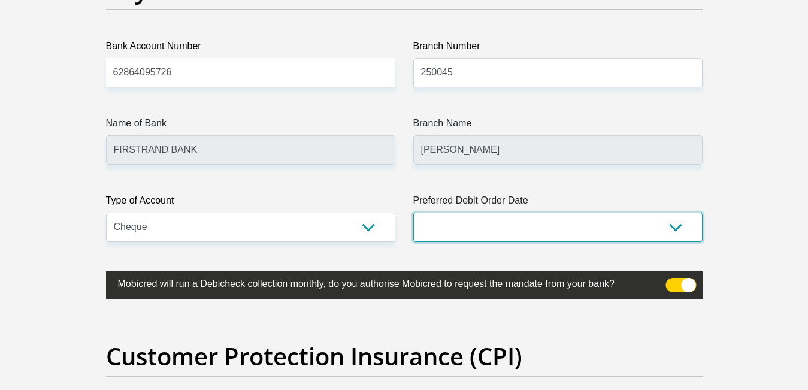
click at [413, 213] on select "1st 2nd 3rd 4th 5th 7th 18th 19th 20th 21st 22nd 23rd 24th 25th 26th 27th 28th …" at bounding box center [557, 227] width 289 height 29
click option "30th" at bounding box center [0, 0] width 0 height 0
click at [413, 213] on select "1st 2nd 3rd 4th 5th 7th 18th 19th 20th 21st 22nd 23rd 24th 25th 26th 27th 28th …" at bounding box center [557, 227] width 289 height 29
select select "1"
click option "1st" at bounding box center [0, 0] width 0 height 0
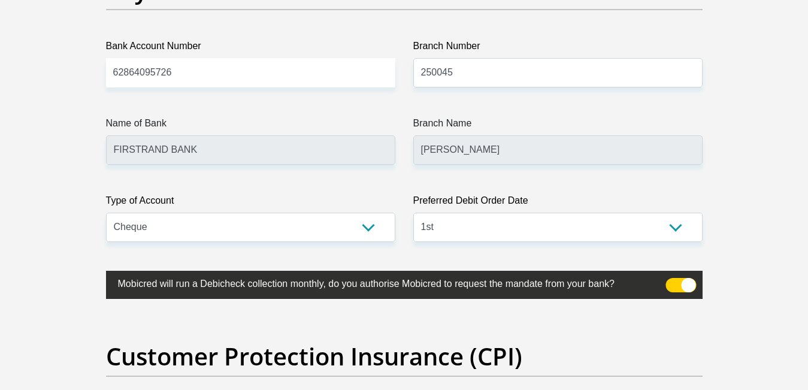
click at [403, 198] on div "Type of Account Cheque Savings" at bounding box center [250, 218] width 307 height 49
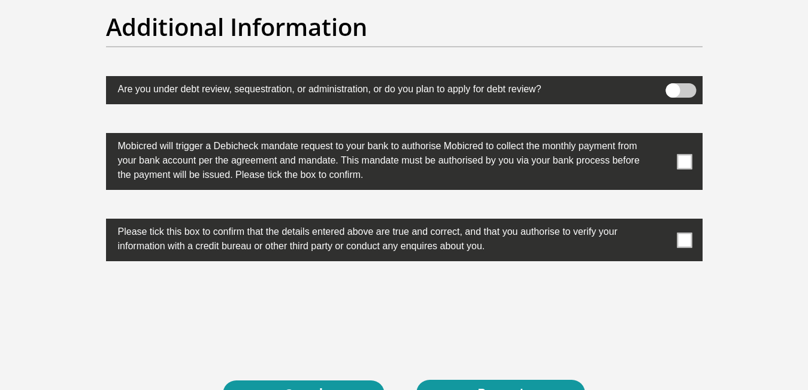
scroll to position [3728, 0]
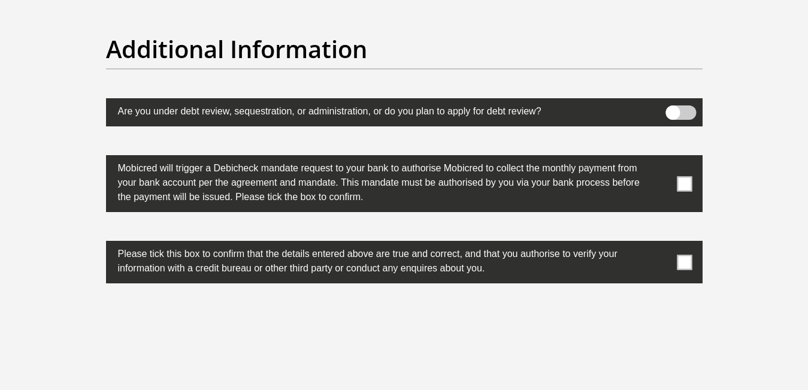
click at [686, 182] on span at bounding box center [684, 183] width 15 height 15
click at [661, 158] on input "checkbox" at bounding box center [661, 158] width 0 height 0
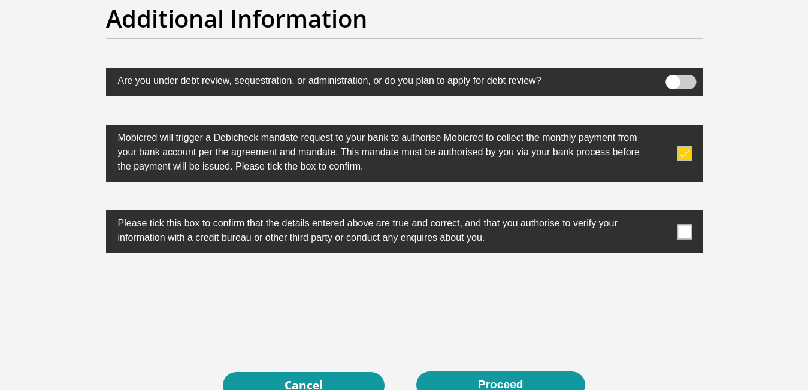
scroll to position [3789, 0]
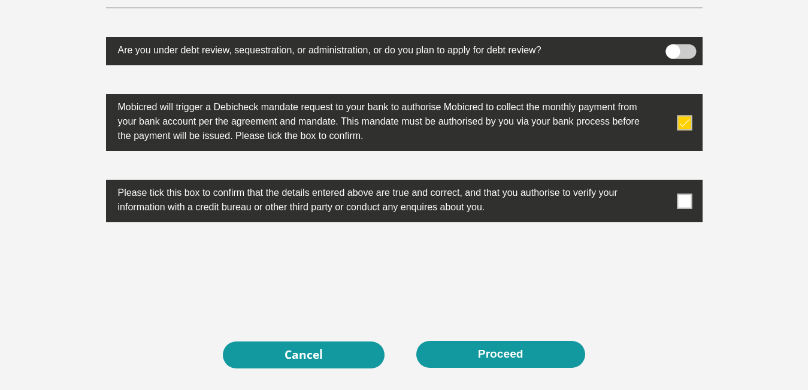
click at [684, 206] on span at bounding box center [684, 201] width 15 height 15
click at [661, 183] on input "checkbox" at bounding box center [661, 183] width 0 height 0
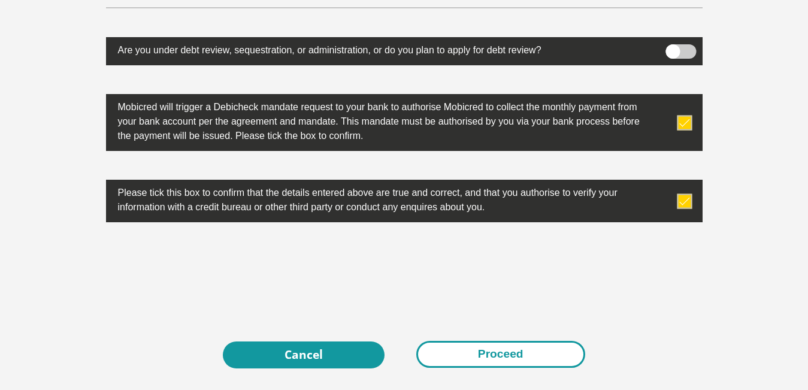
click at [470, 354] on button "Proceed" at bounding box center [500, 354] width 169 height 27
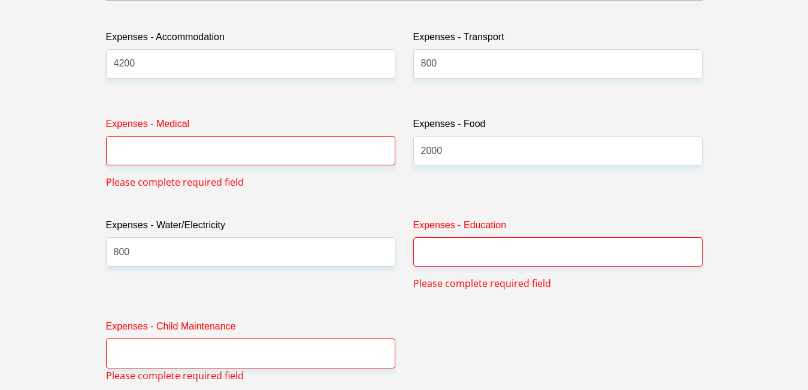
scroll to position [1770, 0]
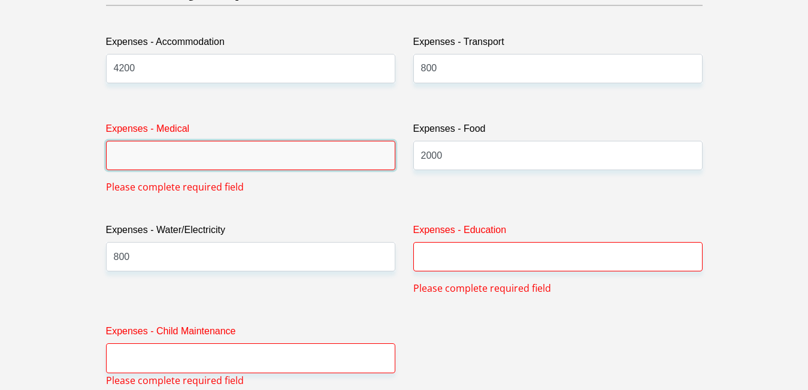
click at [162, 161] on input "Expenses - Medical" at bounding box center [250, 155] width 289 height 29
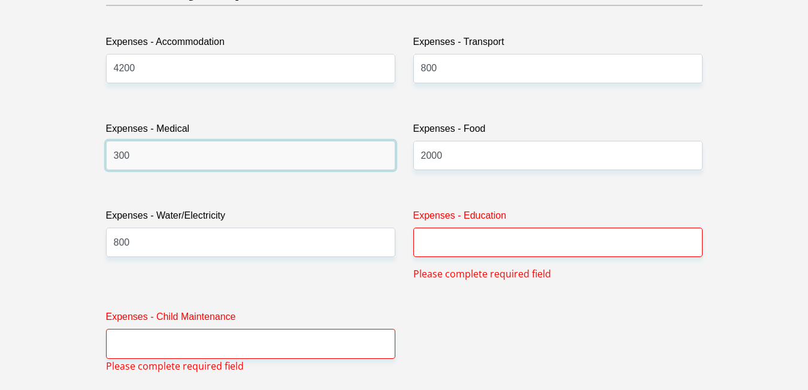
type input "300"
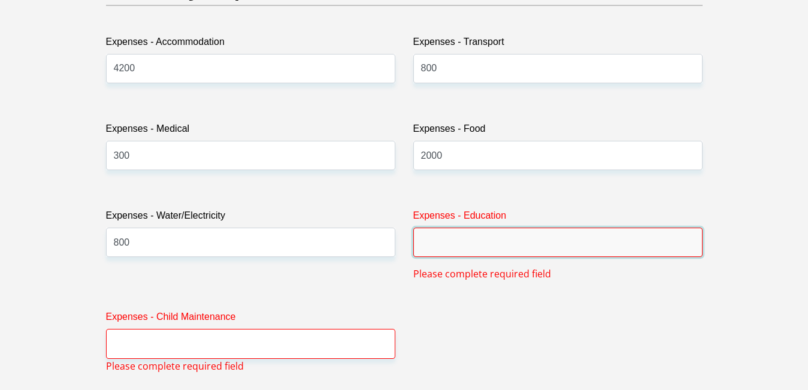
click at [433, 243] on input "Expenses - Education" at bounding box center [557, 242] width 289 height 29
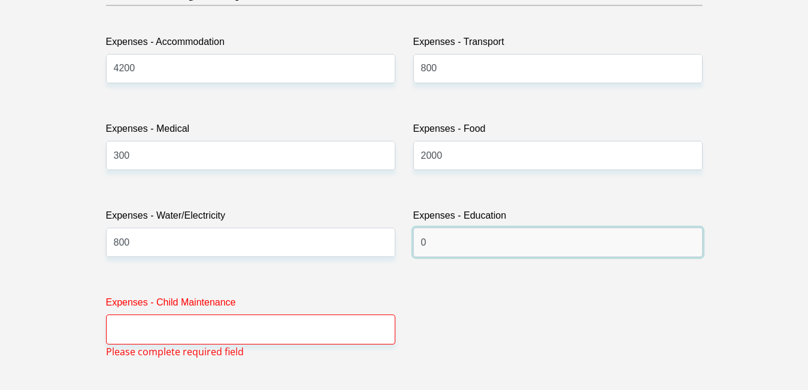
type input "0"
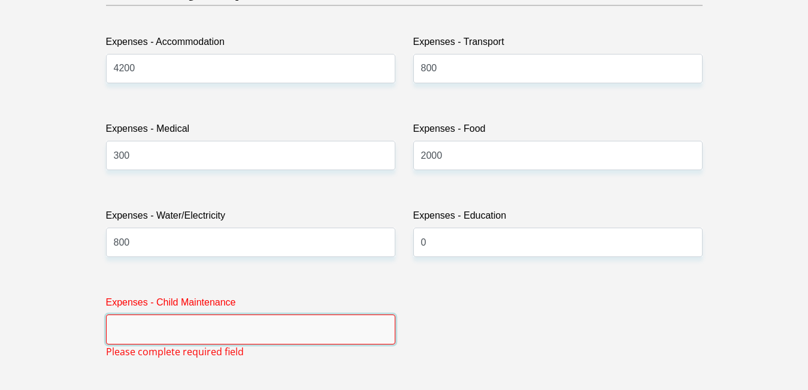
click at [128, 333] on input "Expenses - Child Maintenance" at bounding box center [250, 329] width 289 height 29
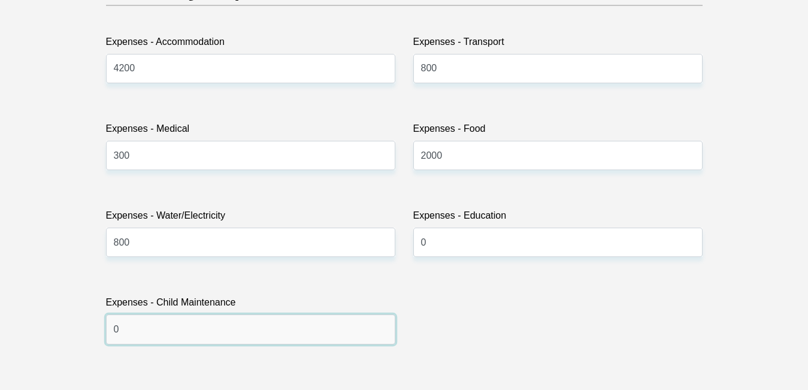
type input "0"
click at [430, 314] on div "Title Mr Ms Mrs Dr Other First Name Mpumelelo Surname Mthembu ID Number 9303305…" at bounding box center [404, 367] width 615 height 3899
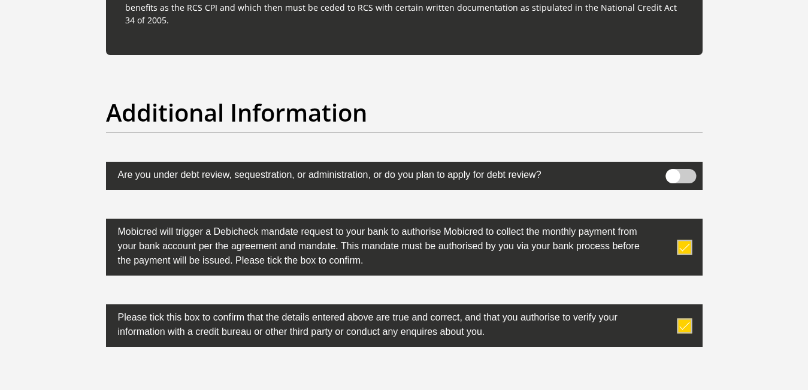
scroll to position [3848, 0]
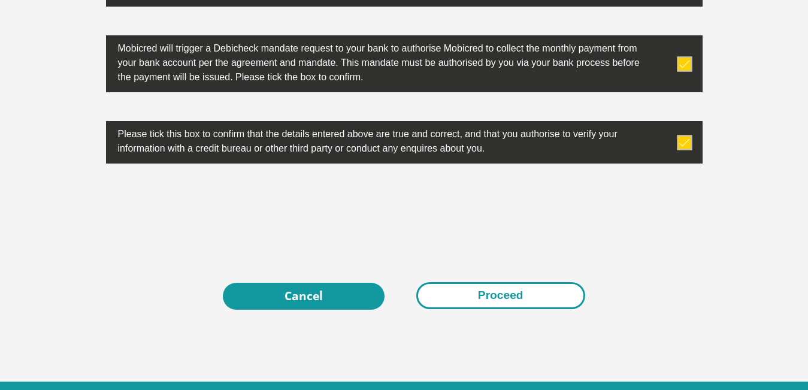
click at [496, 301] on button "Proceed" at bounding box center [500, 295] width 169 height 27
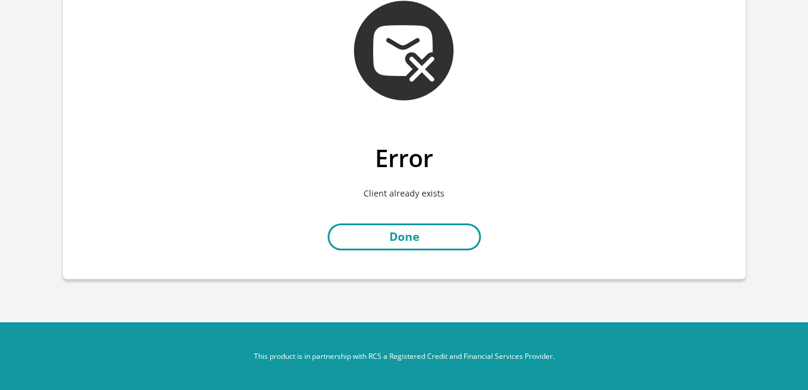
scroll to position [72, 0]
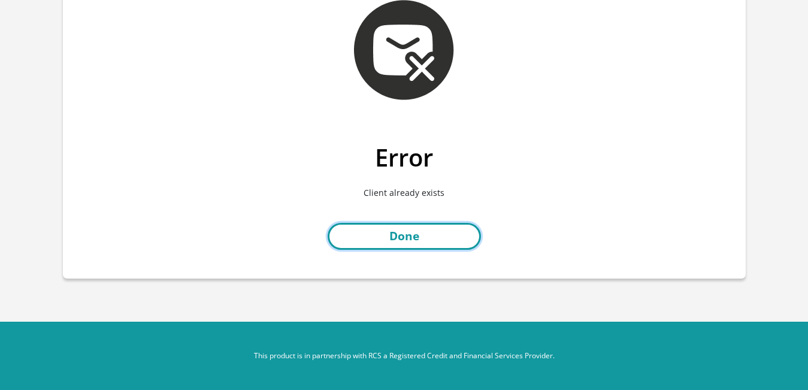
click at [408, 238] on link "Done" at bounding box center [404, 236] width 153 height 27
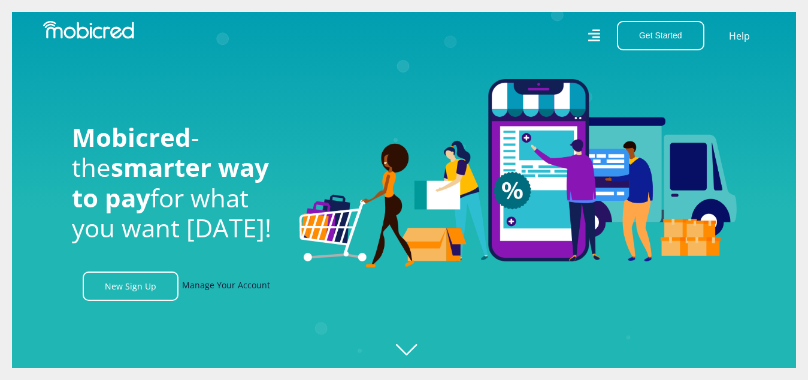
click at [228, 292] on link "Manage Your Account" at bounding box center [226, 285] width 88 height 29
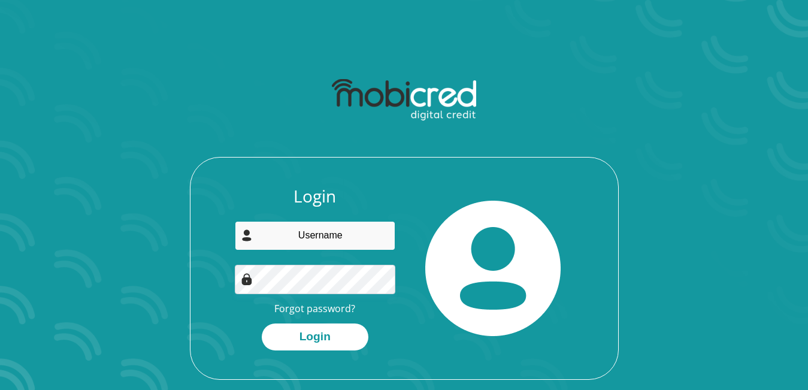
click at [333, 236] on input "email" at bounding box center [315, 235] width 161 height 29
type input "[EMAIL_ADDRESS][DOMAIN_NAME]"
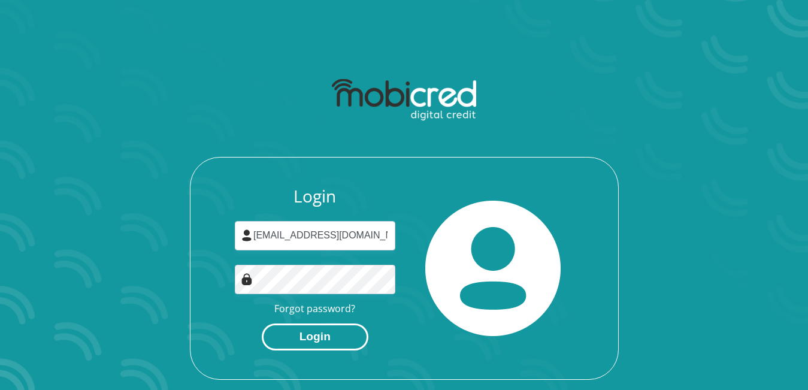
click at [339, 333] on button "Login" at bounding box center [315, 337] width 107 height 27
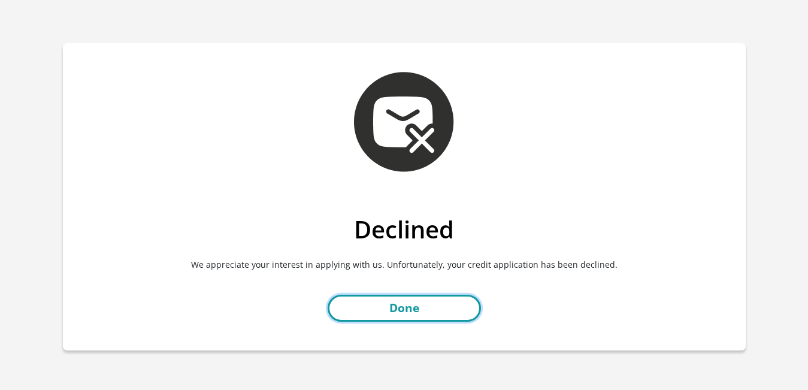
click at [407, 313] on link "Done" at bounding box center [404, 308] width 153 height 27
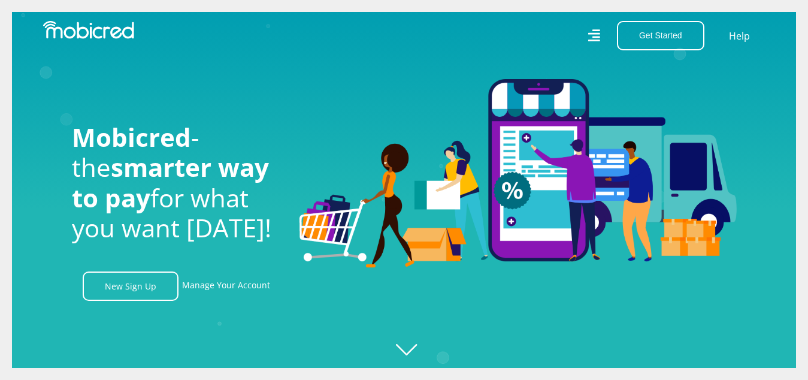
scroll to position [0, 1366]
